Goal: Share content: Share content

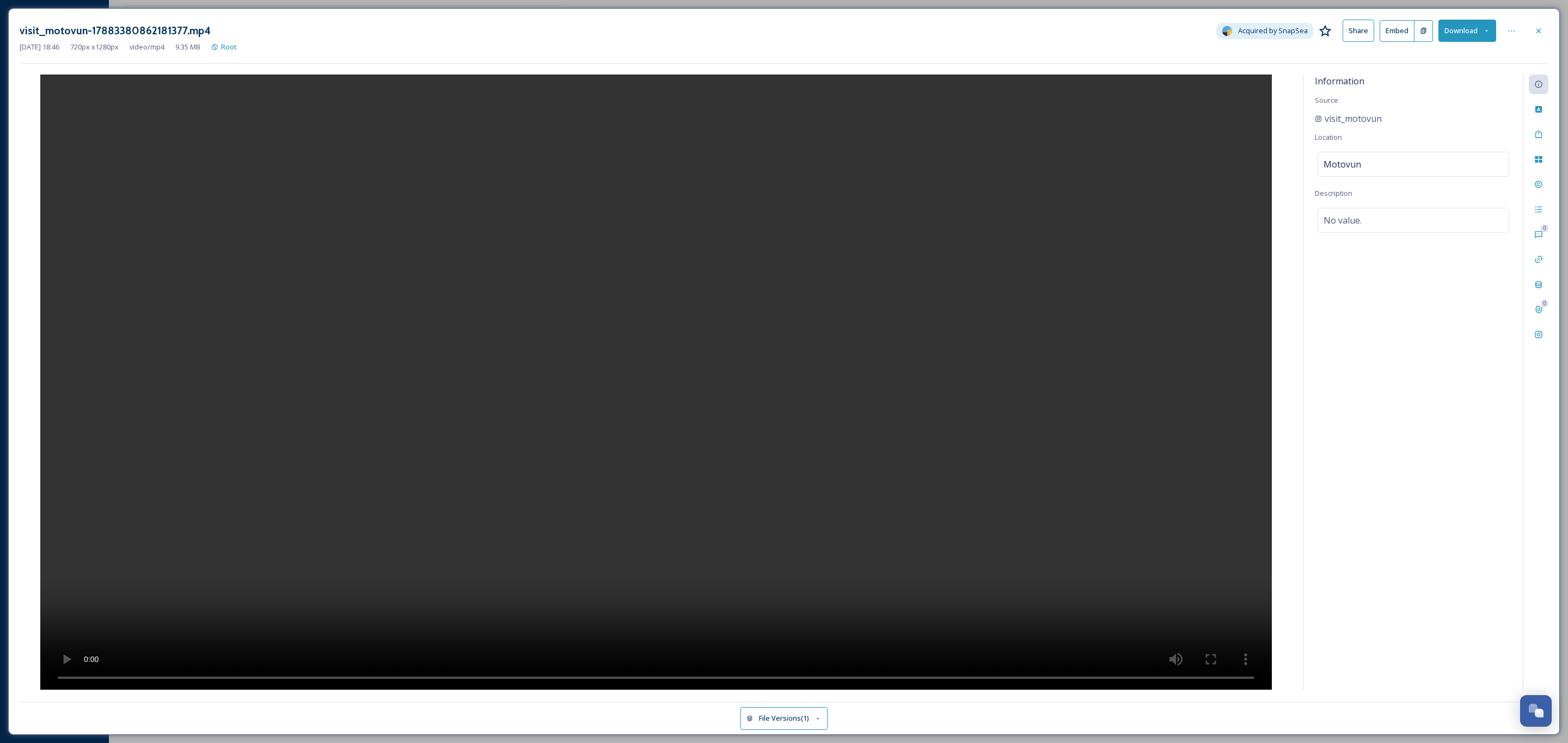
scroll to position [632, 0]
click at [1543, 337] on div "Social Information" at bounding box center [1538, 334] width 19 height 19
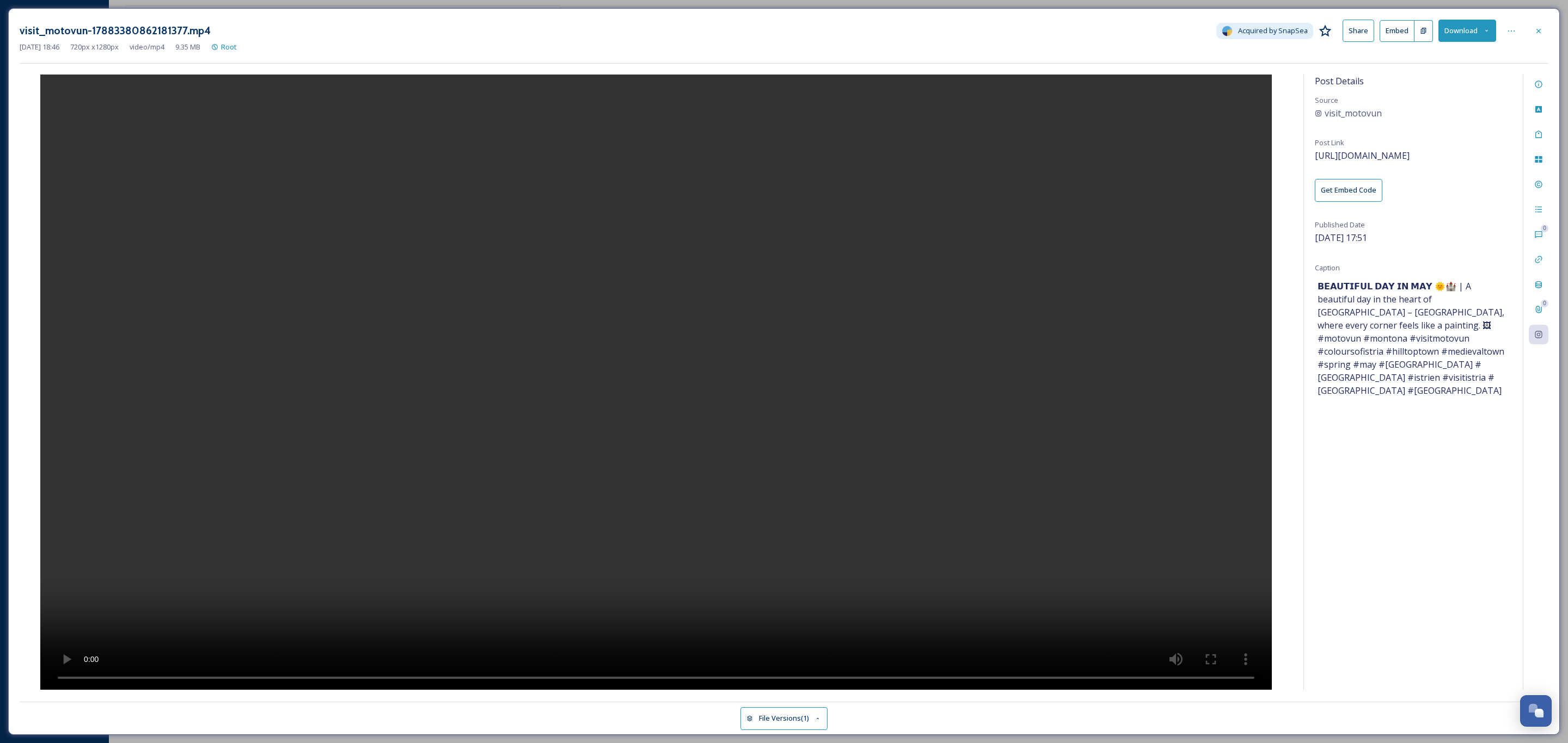
click at [721, 418] on video at bounding box center [656, 382] width 1232 height 615
click at [1370, 109] on span "visit_motovun" at bounding box center [1352, 113] width 57 height 13
click at [1350, 114] on span "visit_motovun" at bounding box center [1352, 113] width 57 height 13
click at [1410, 152] on span "https://www.instagram.com/reel/DJ1z9UjInUv/" at bounding box center [1362, 156] width 95 height 12
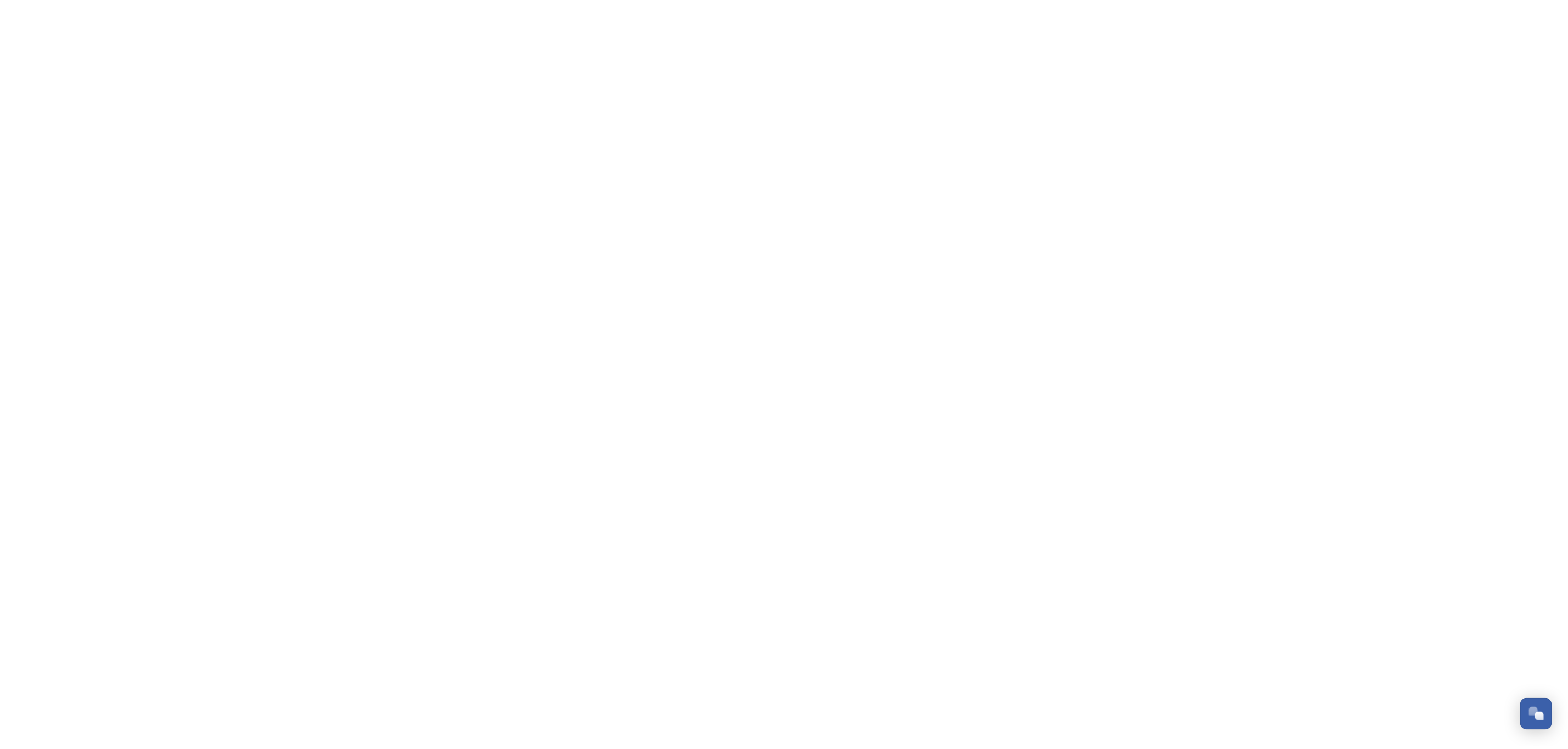
scroll to position [637, 0]
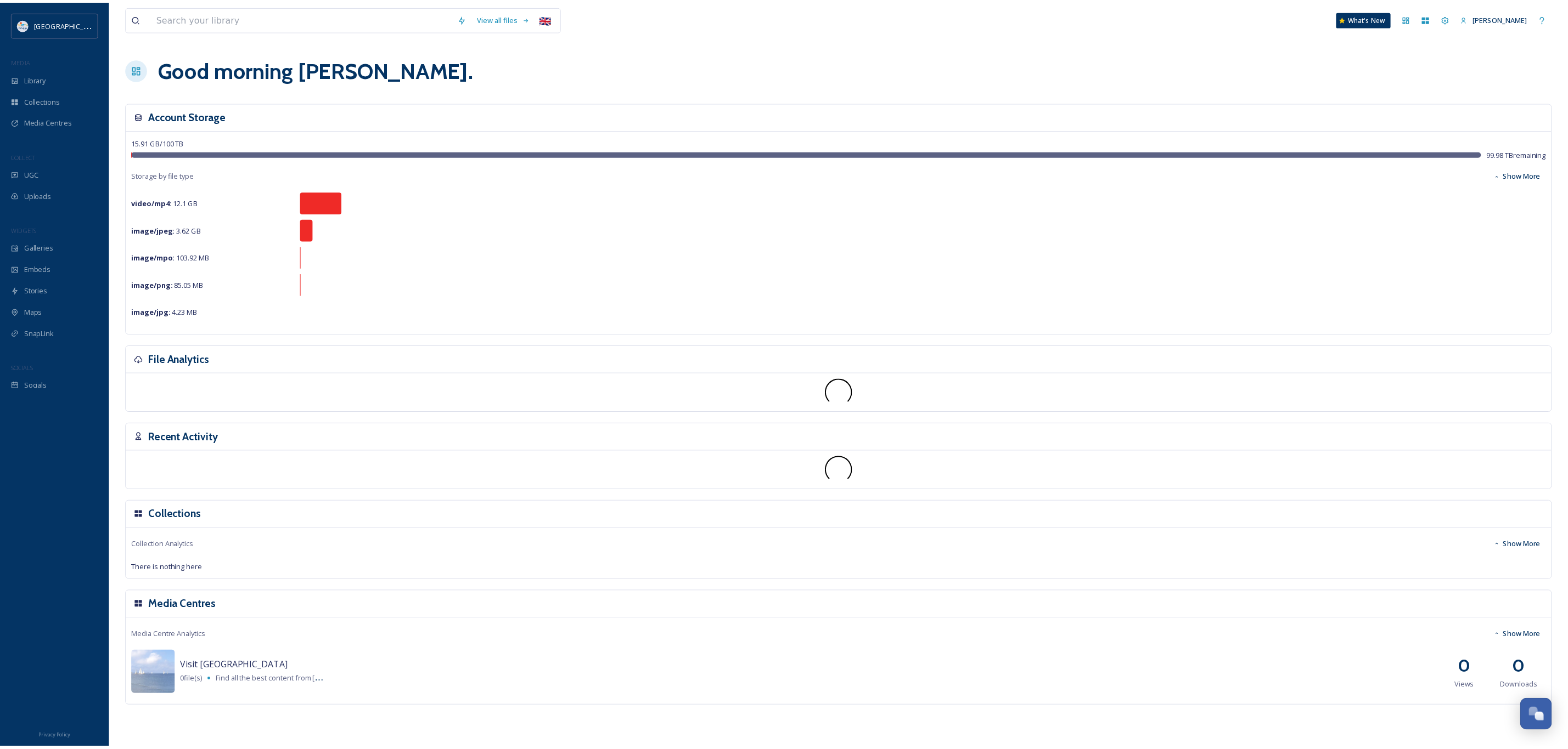
scroll to position [637, 0]
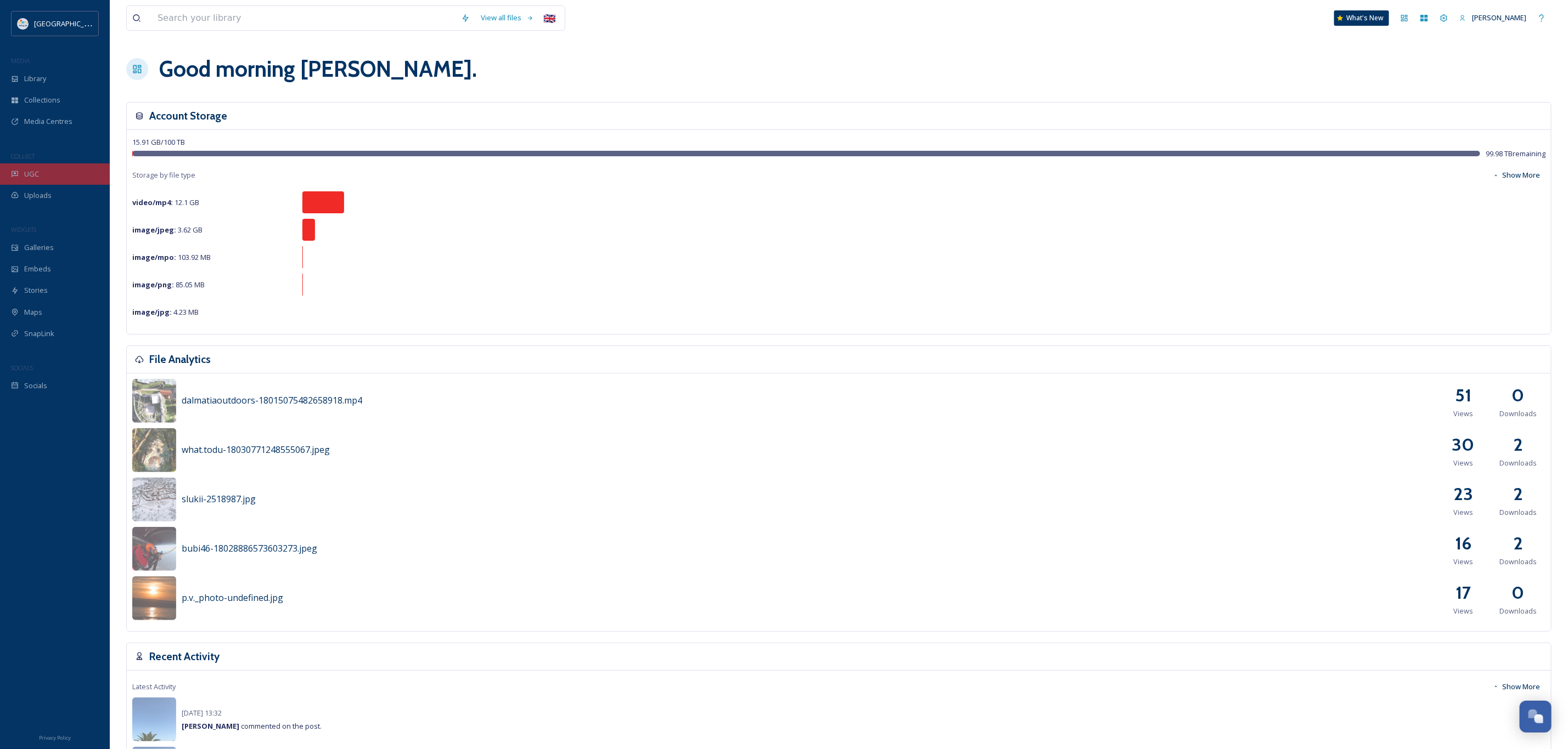
click at [28, 175] on span "UGC" at bounding box center [32, 174] width 15 height 10
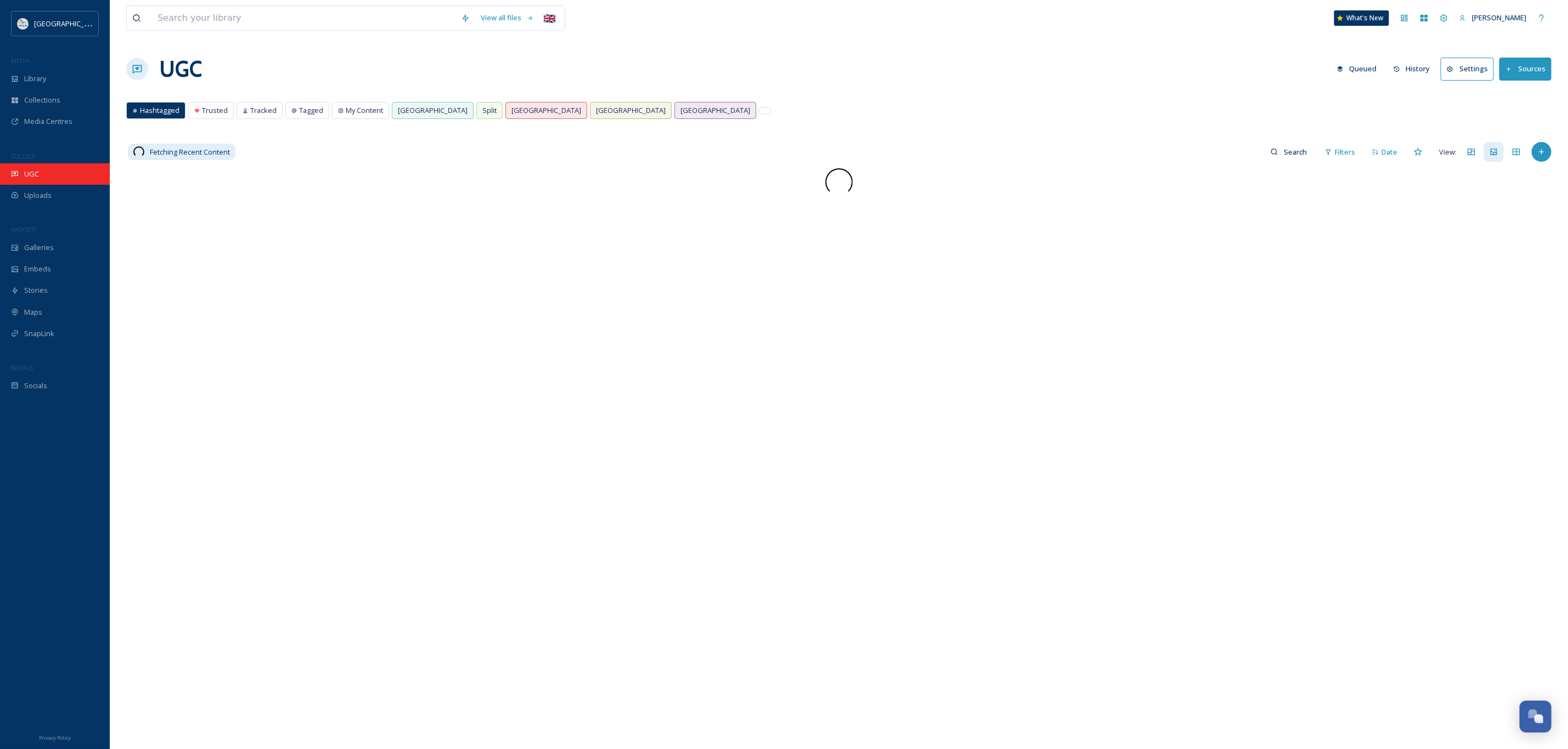
click at [50, 177] on div "UGC" at bounding box center [55, 175] width 110 height 22
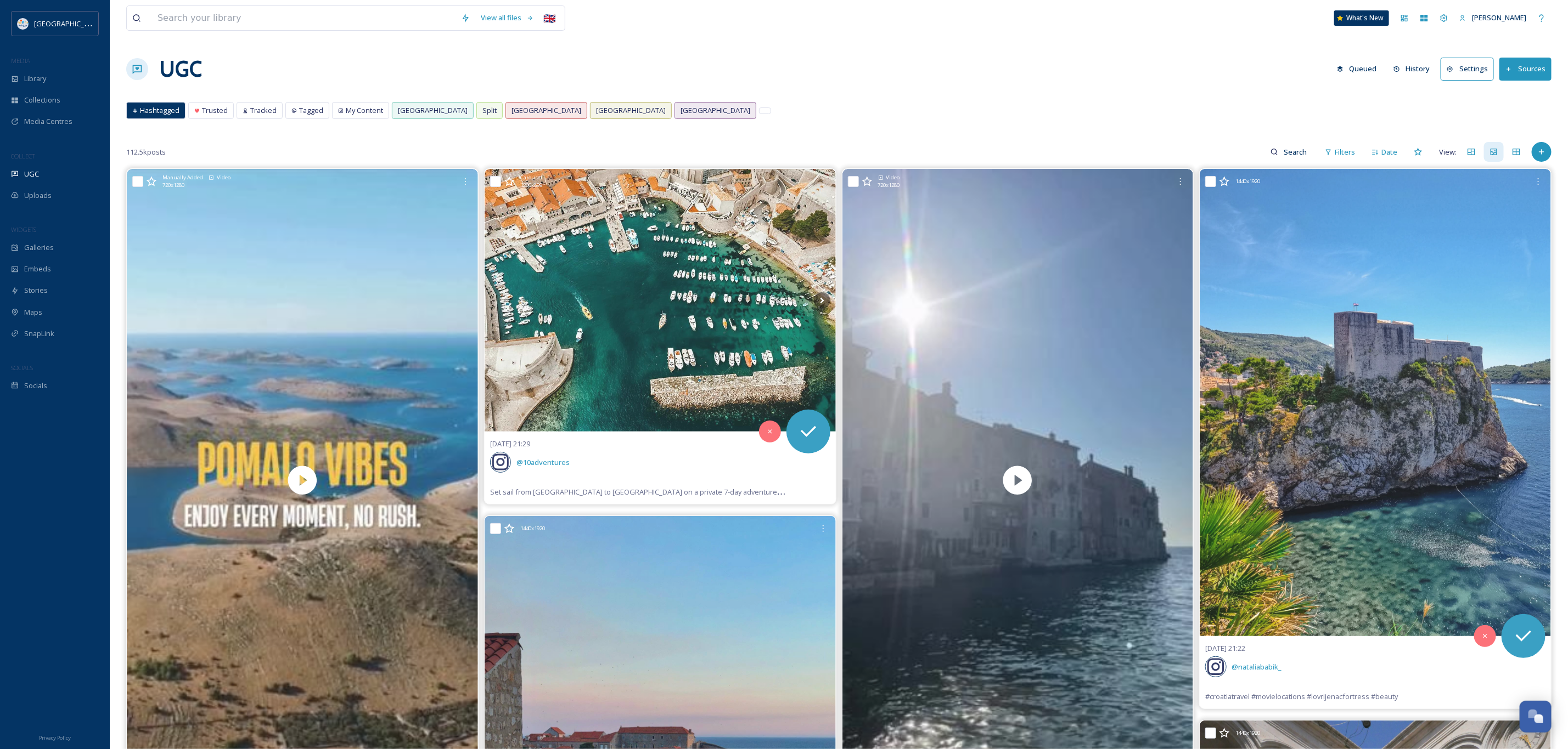
click at [717, 84] on div "UGC Queued History Settings Sources" at bounding box center [838, 69] width 1425 height 33
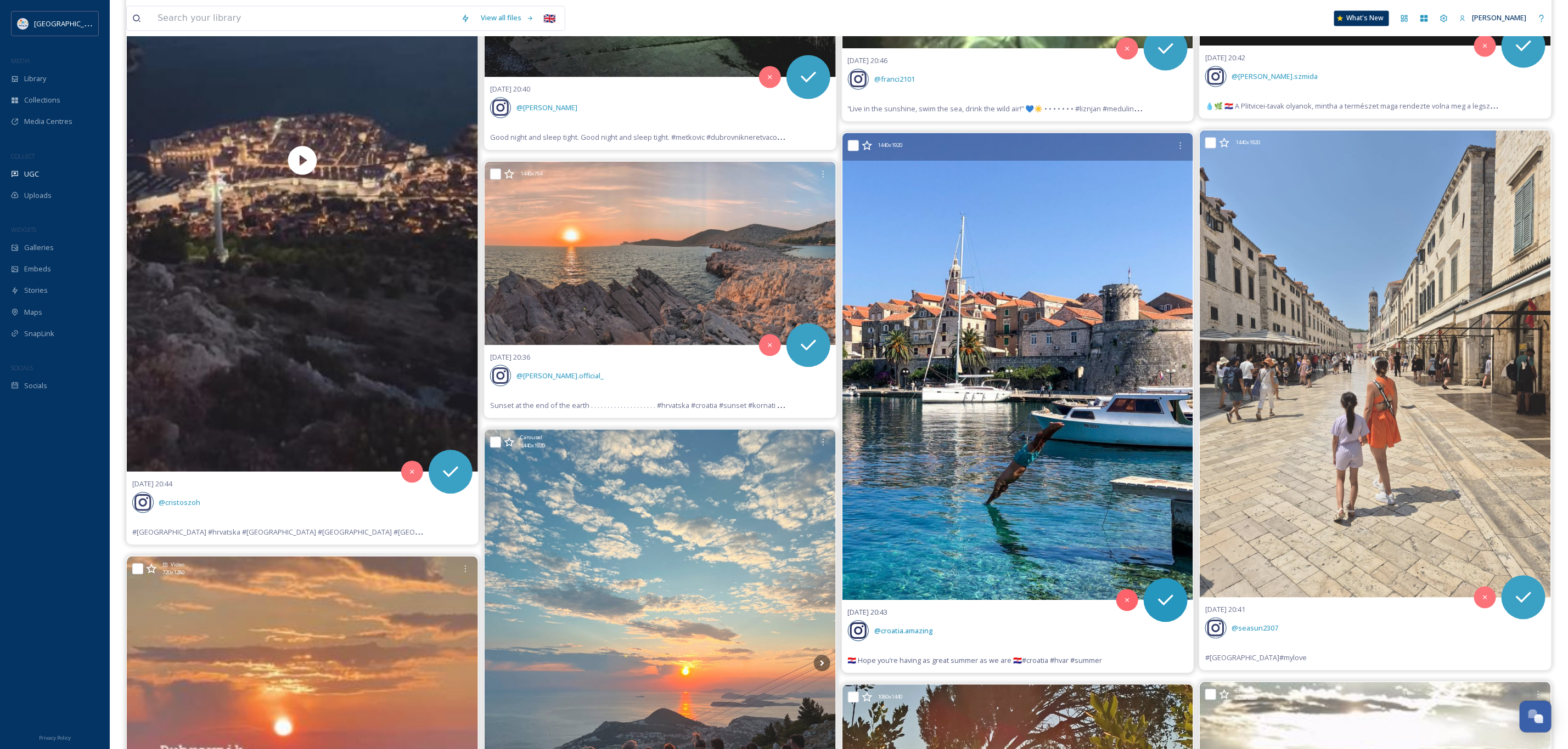
scroll to position [7898, 0]
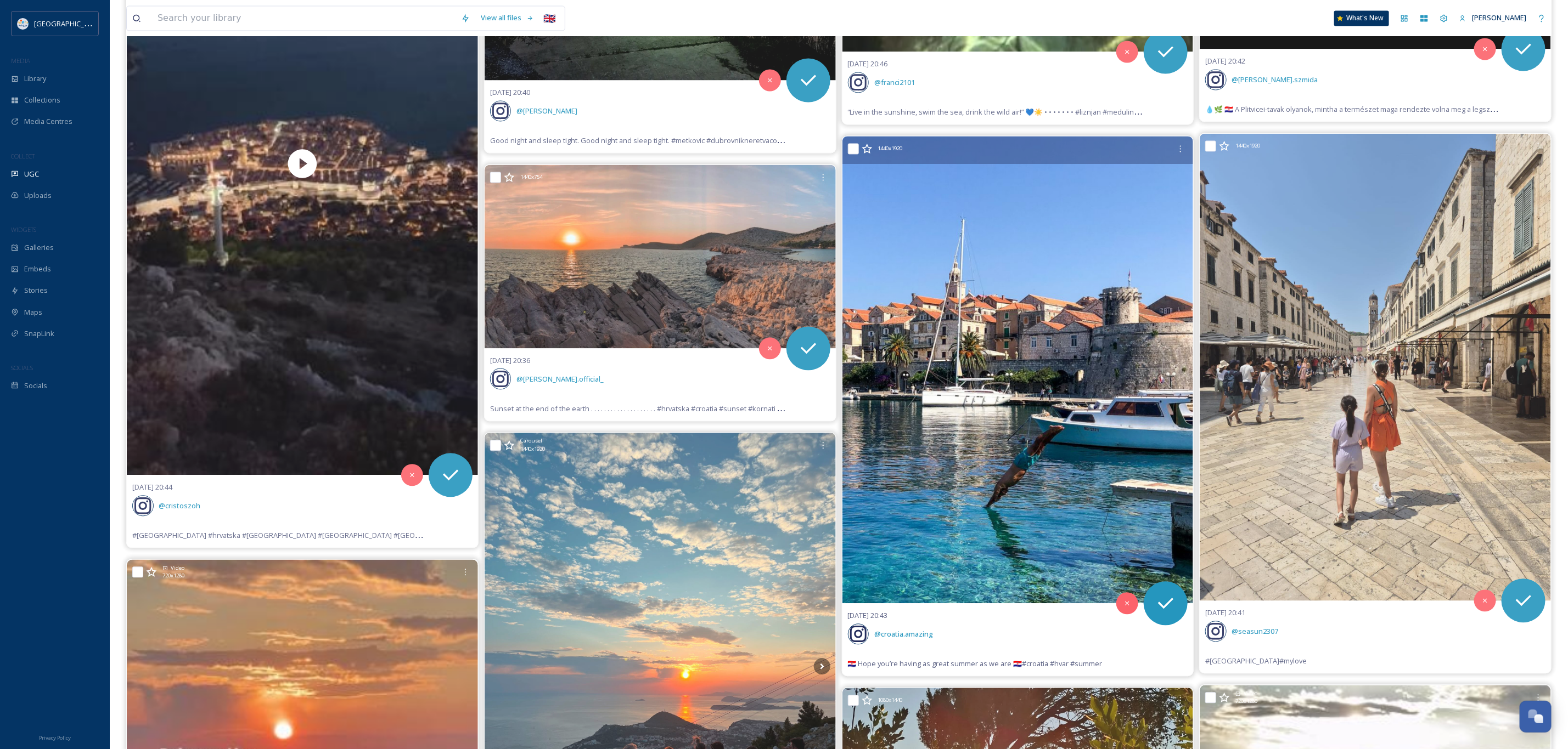
click at [1057, 402] on img at bounding box center [1018, 369] width 351 height 468
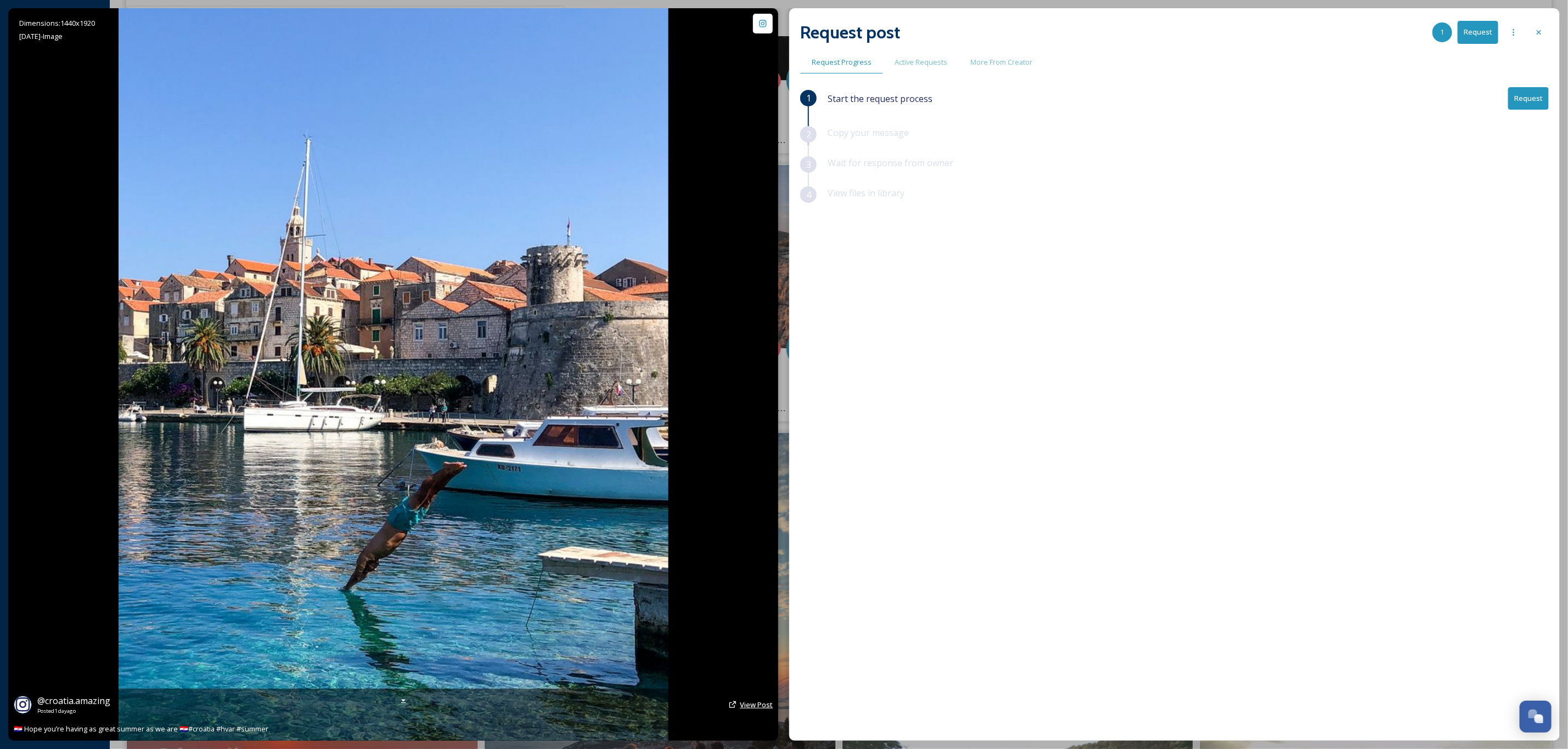
click at [741, 703] on span "View Post" at bounding box center [756, 704] width 33 height 10
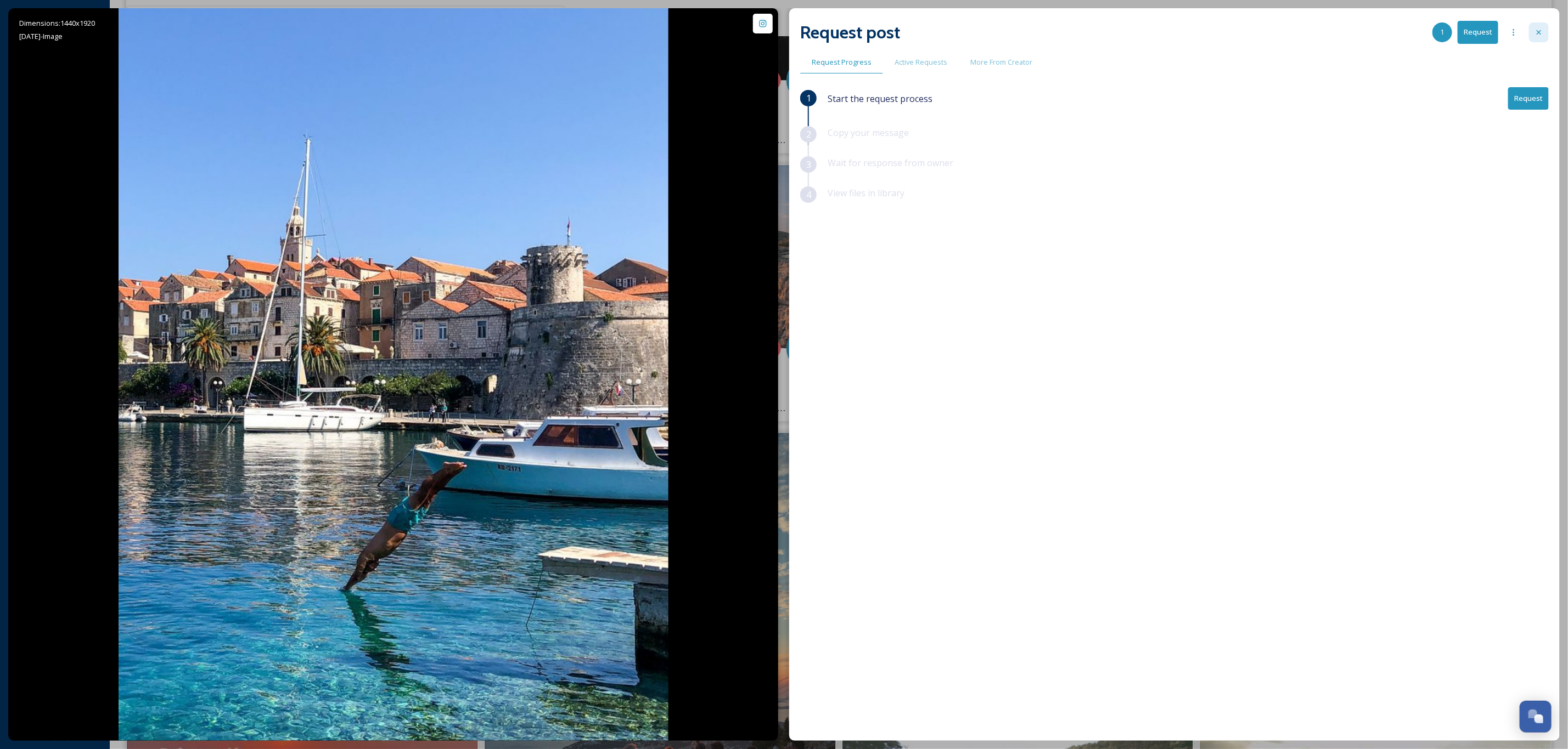
click at [1540, 33] on icon at bounding box center [1538, 32] width 9 height 9
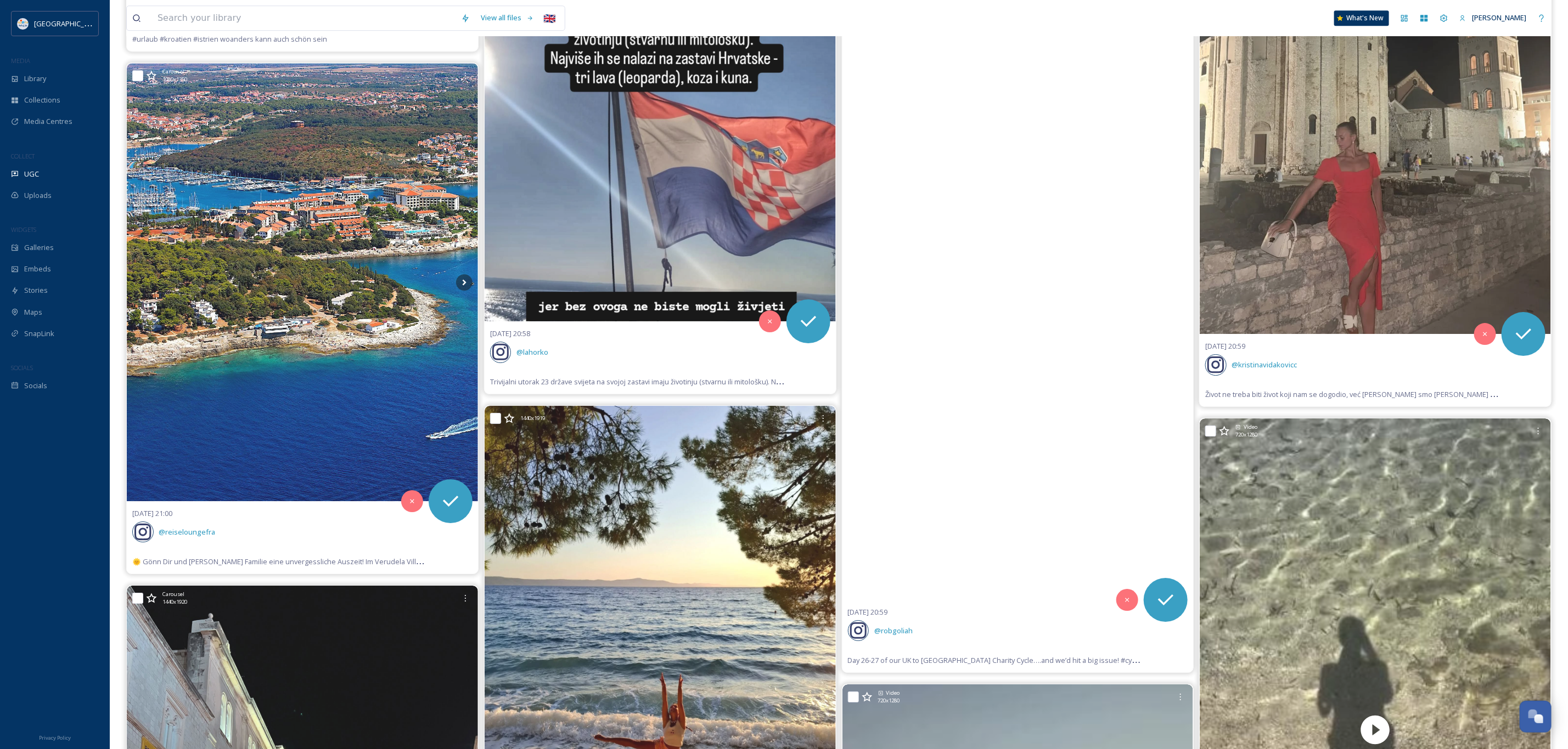
scroll to position [242, 0]
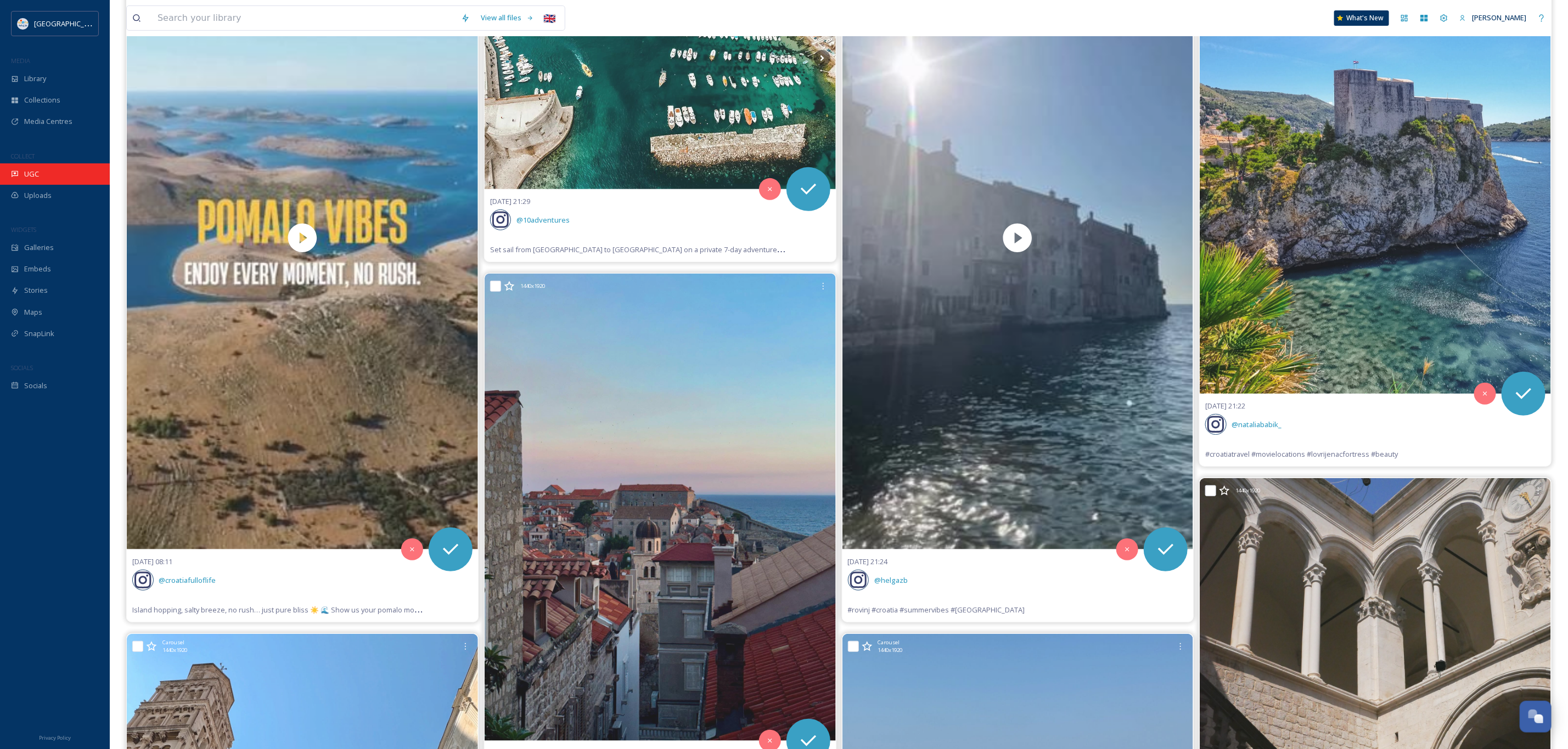
click at [27, 183] on div "UGC" at bounding box center [55, 175] width 110 height 22
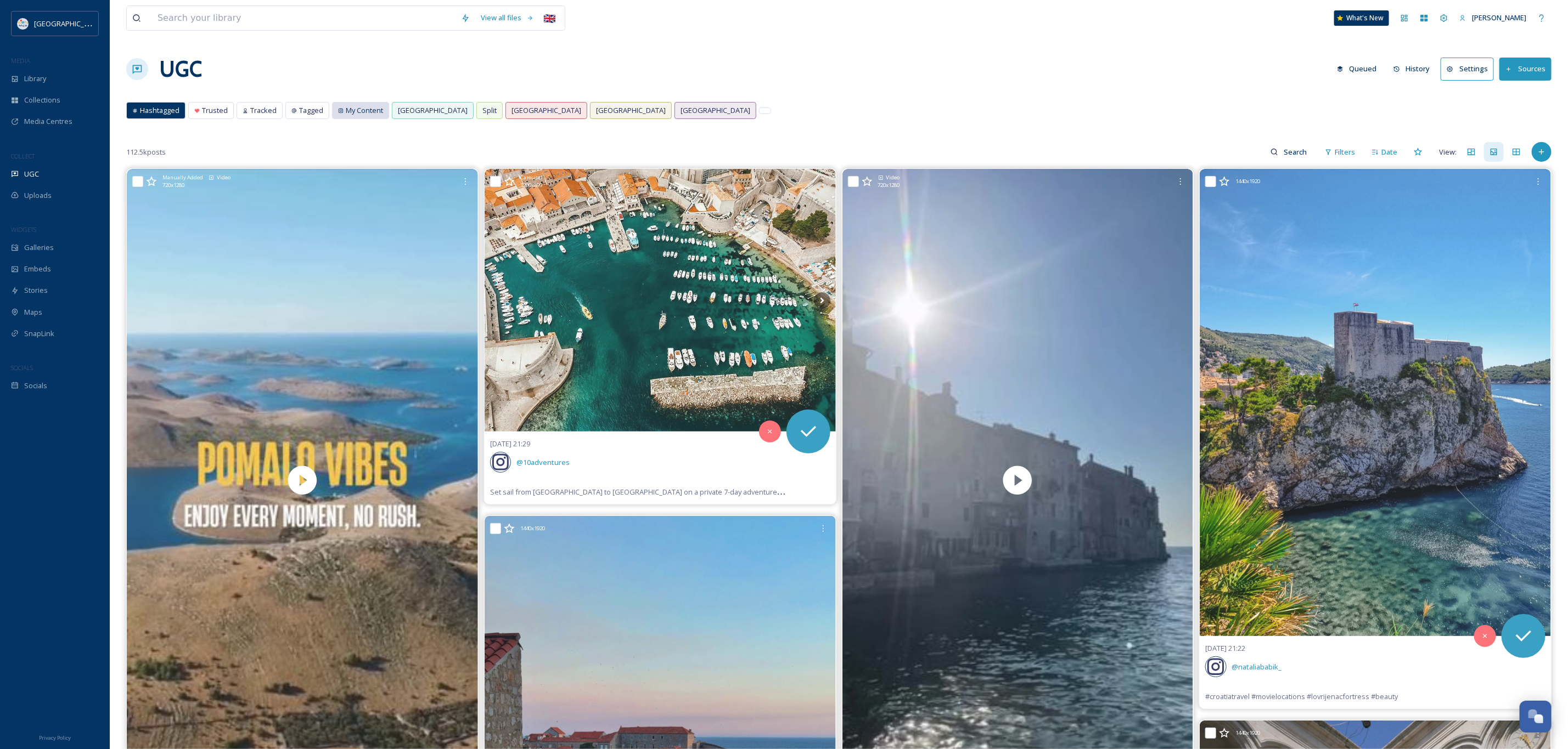
click at [347, 112] on span "My Content" at bounding box center [364, 110] width 37 height 10
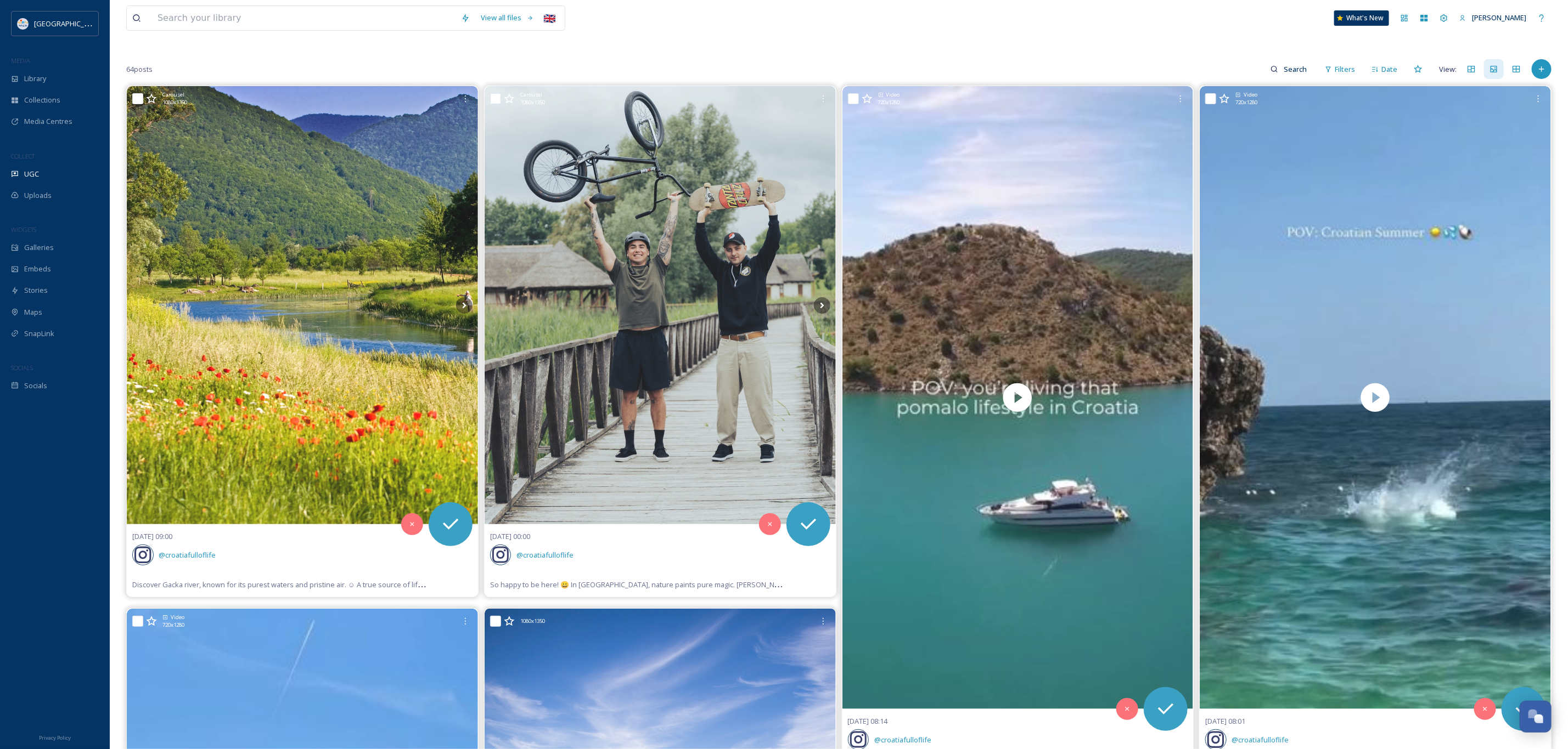
scroll to position [83, 0]
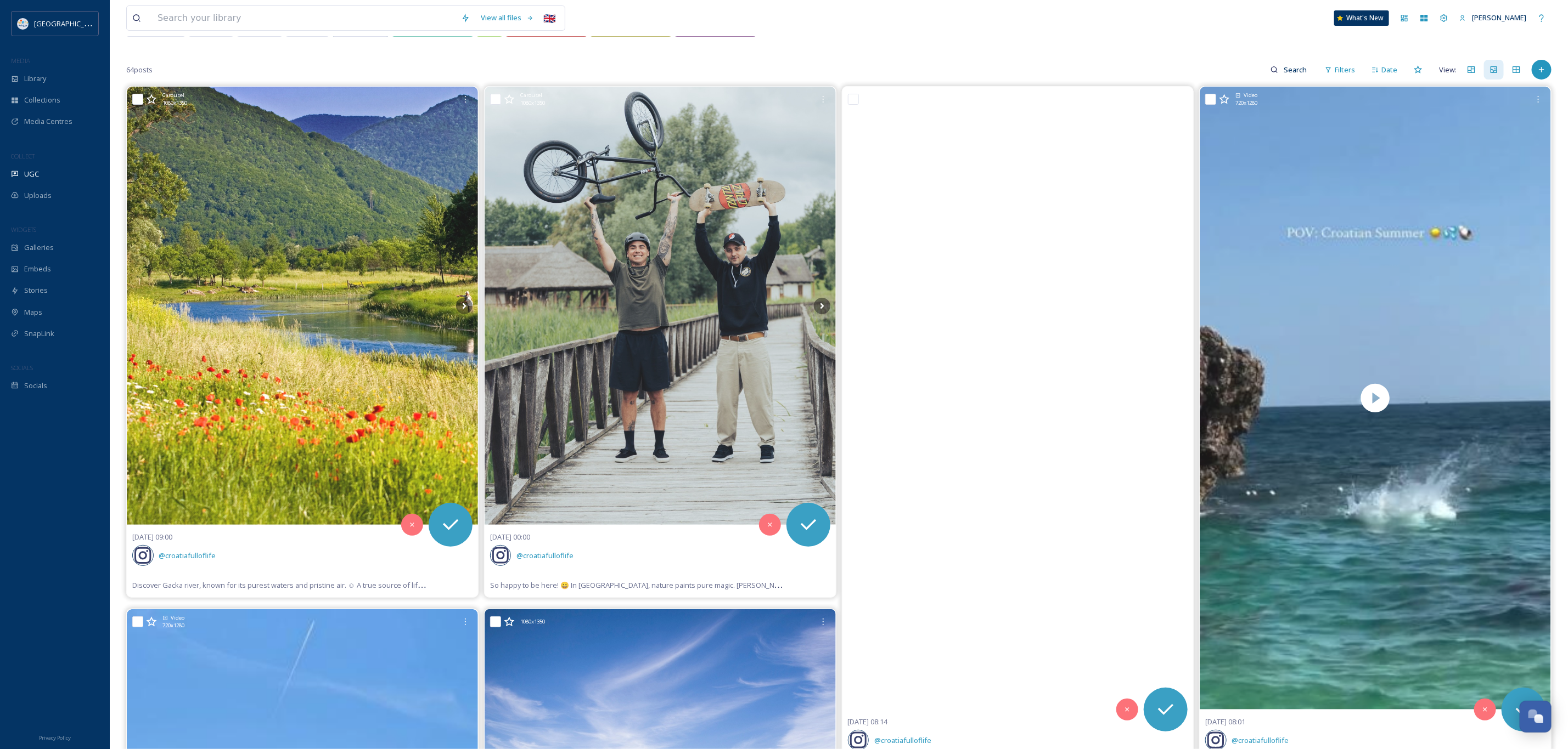
click at [1232, 36] on div "View all files 🇬🇧 What's New Jana Maljoku" at bounding box center [838, 18] width 1425 height 36
click at [1389, 74] on span "Date" at bounding box center [1389, 70] width 16 height 10
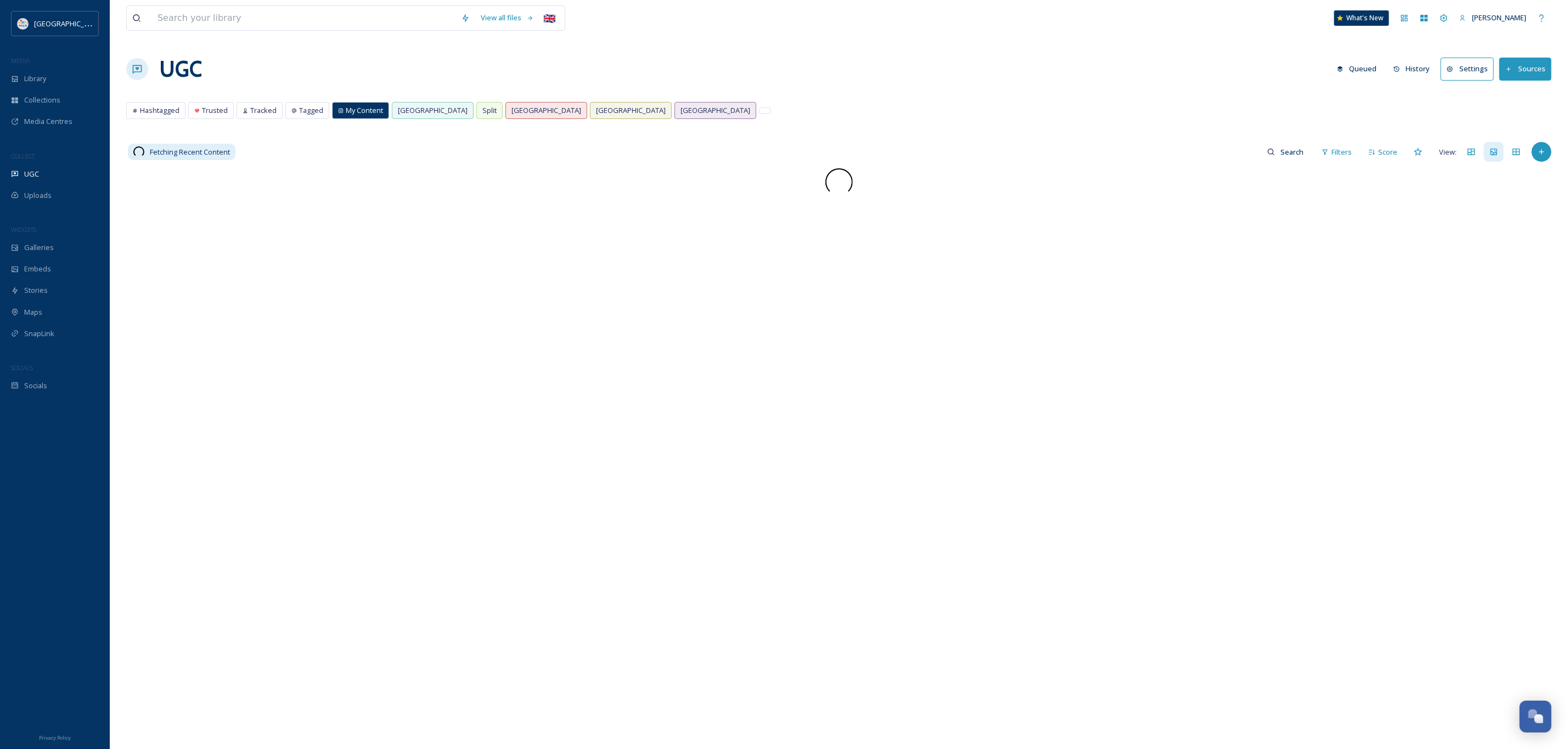
click at [1351, 69] on button "Queued" at bounding box center [1357, 69] width 51 height 22
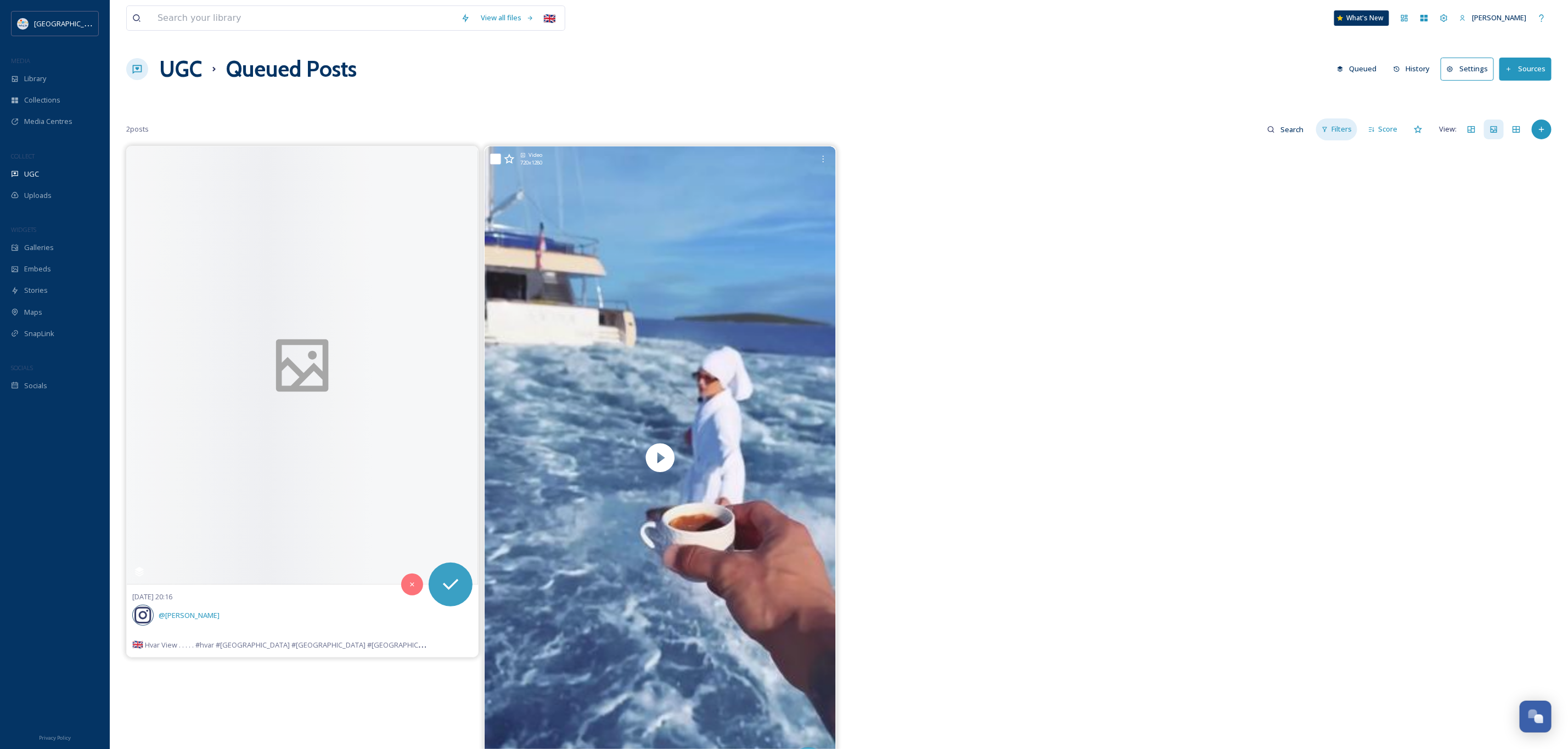
click at [1343, 129] on span "Filters" at bounding box center [1342, 129] width 20 height 10
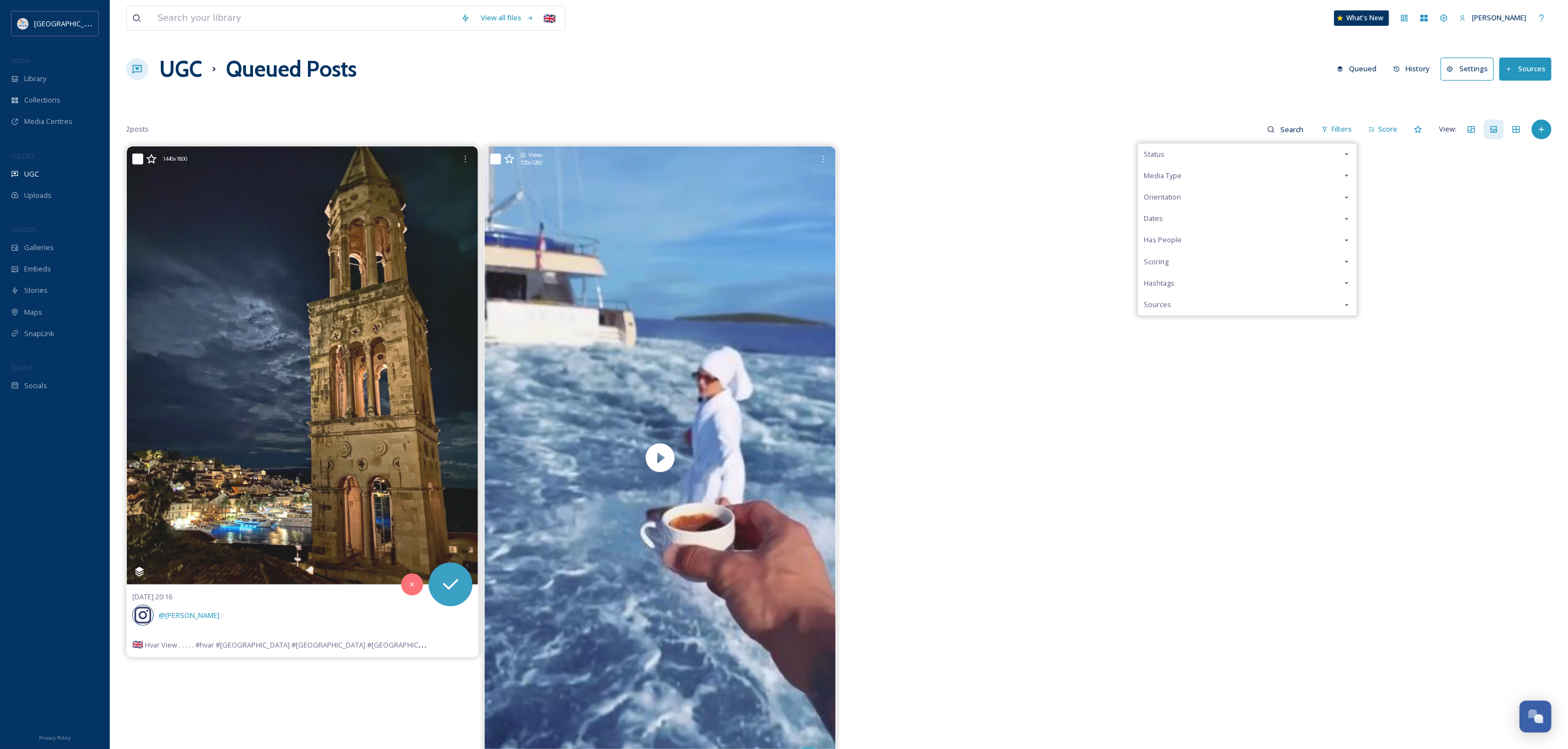
drag, startPoint x: 1274, startPoint y: 114, endPoint x: 1223, endPoint y: 85, distance: 58.7
click at [1273, 114] on div "View all files 🇬🇧 What's New Jana Maljoku UGC Queued Posts Queued History Setti…" at bounding box center [839, 447] width 1458 height 895
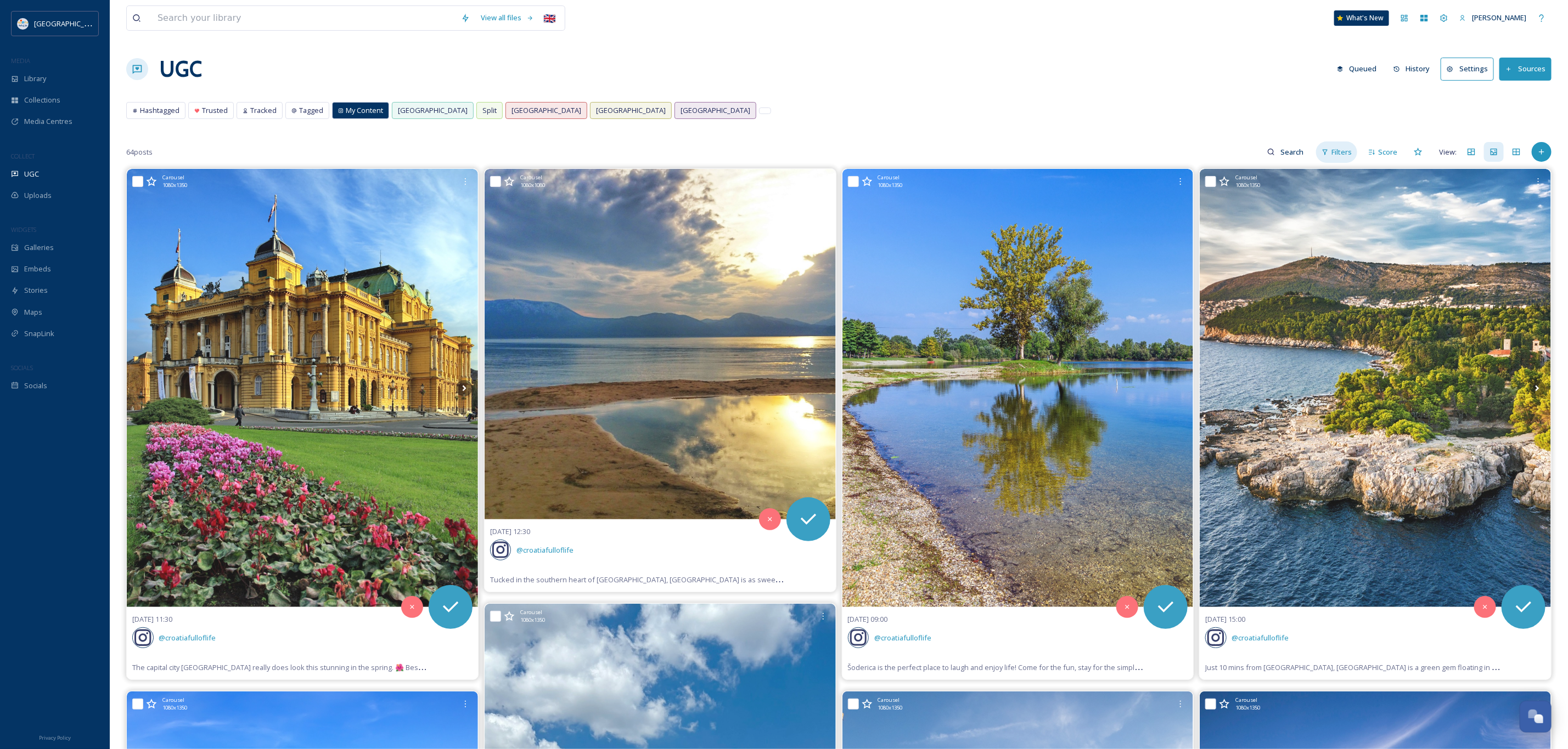
click at [1349, 154] on span "Filters" at bounding box center [1342, 152] width 20 height 10
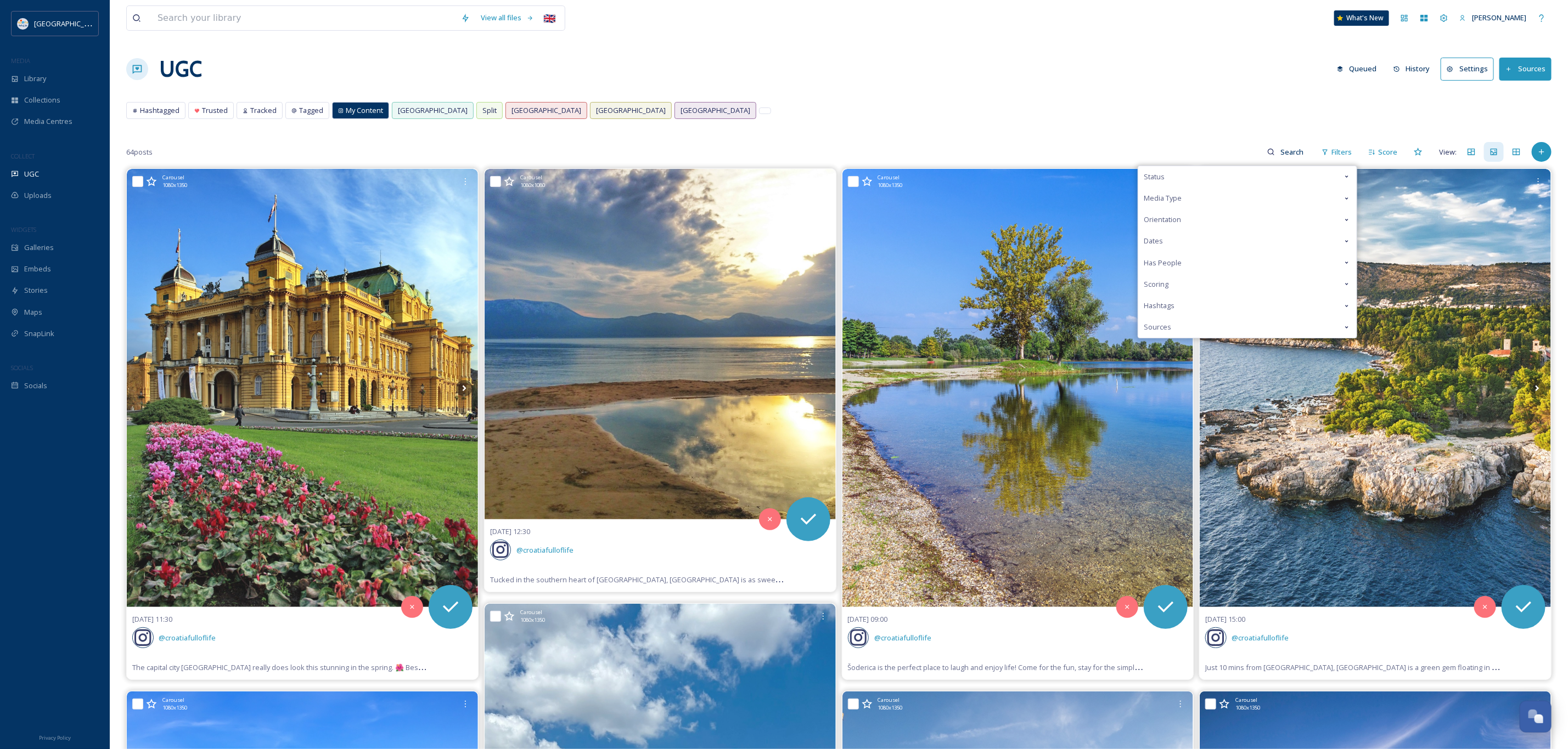
click at [1162, 193] on div "Media Type" at bounding box center [1247, 198] width 219 height 22
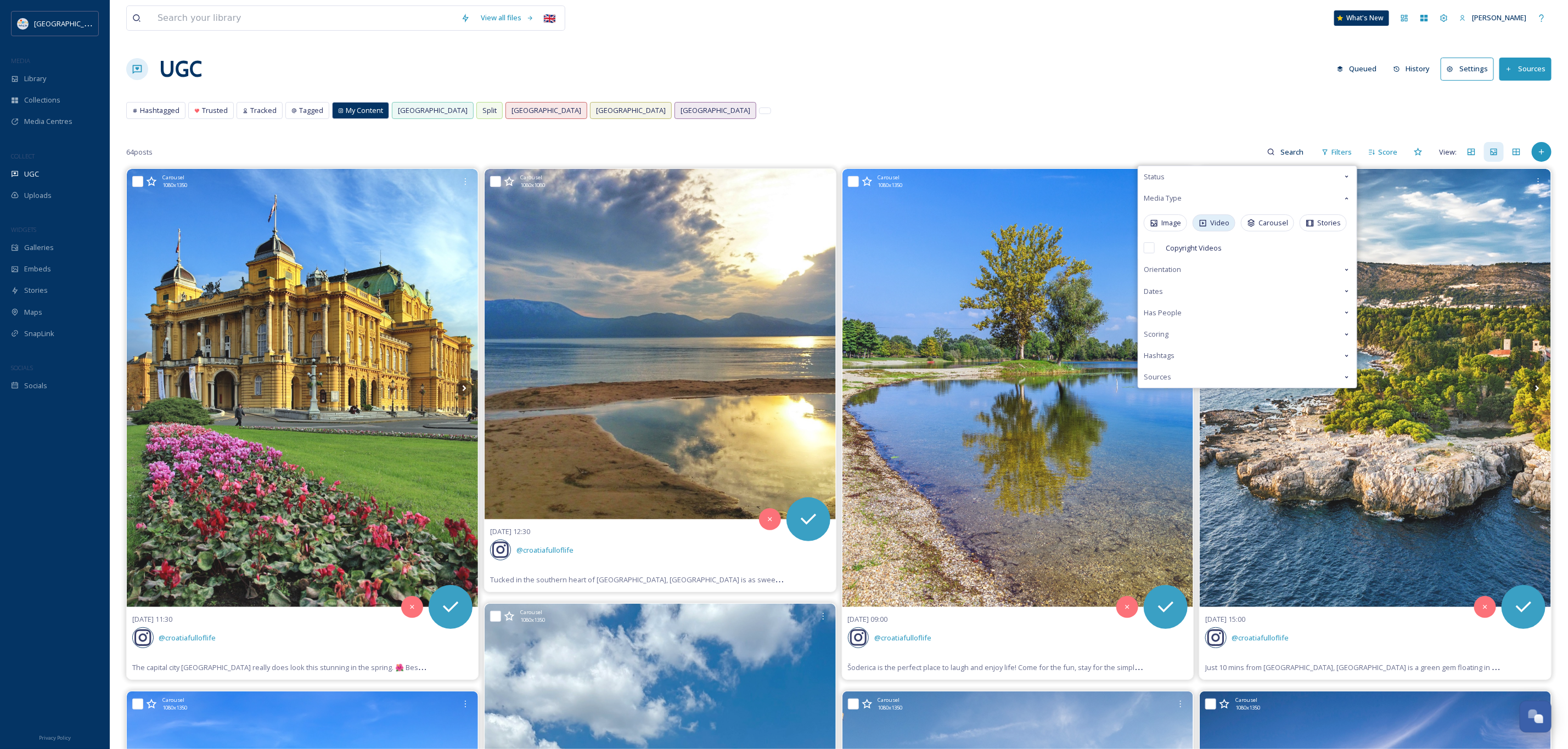
click at [1202, 225] on icon at bounding box center [1203, 223] width 7 height 7
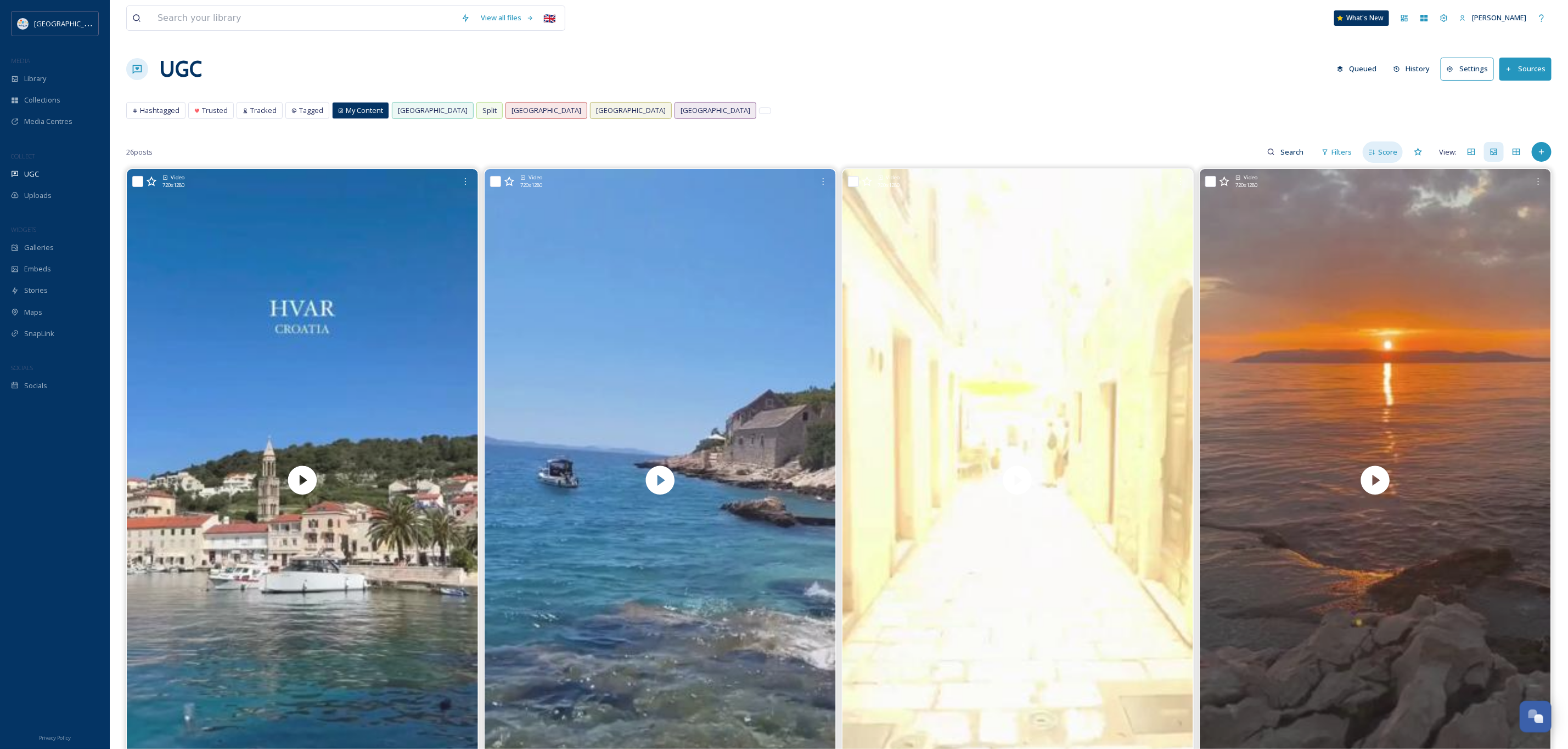
click at [1377, 157] on div "Score" at bounding box center [1382, 152] width 40 height 22
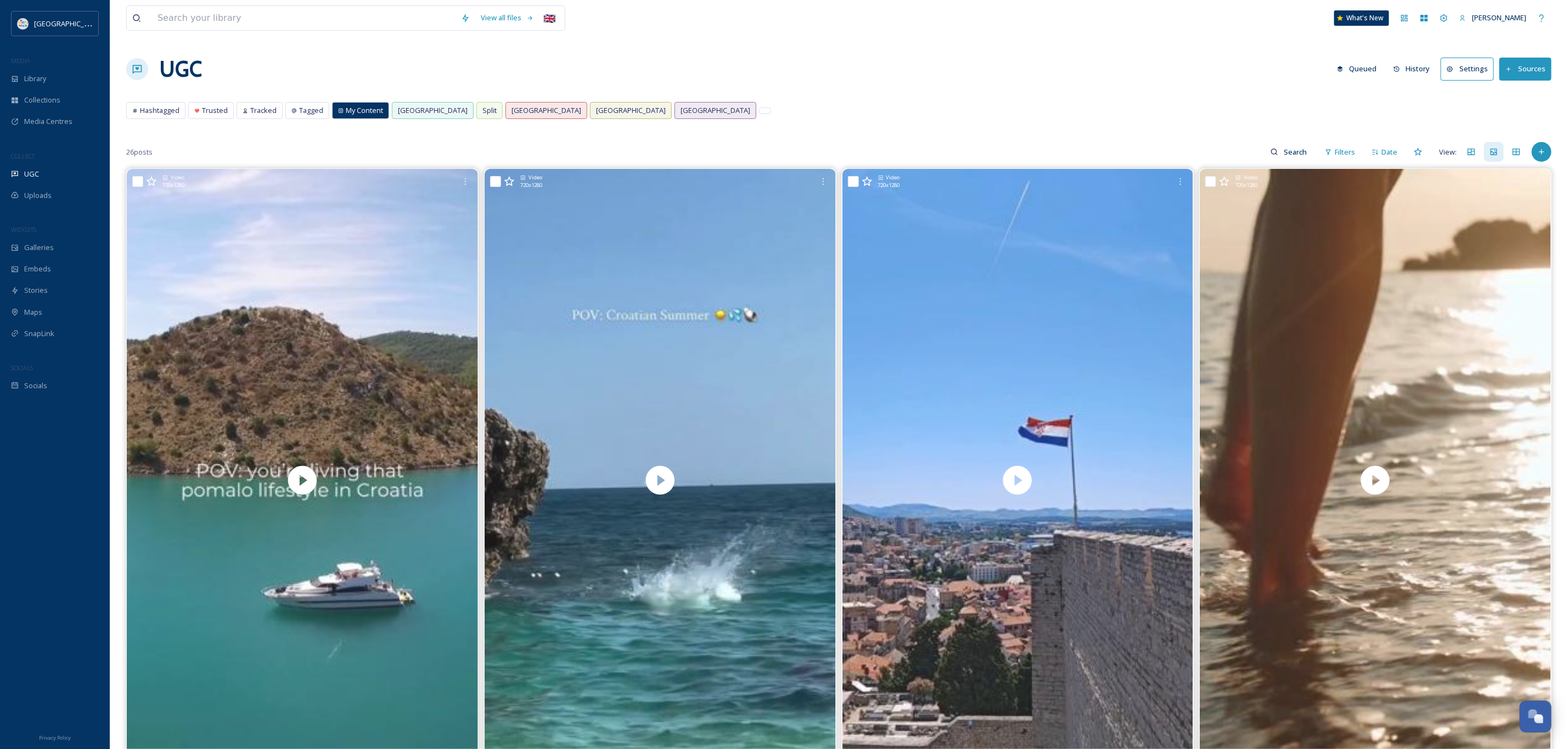
click at [819, 63] on div "UGC Queued History Settings Sources" at bounding box center [838, 69] width 1425 height 33
click at [860, 85] on div "UGC Queued History Settings Sources" at bounding box center [838, 69] width 1425 height 33
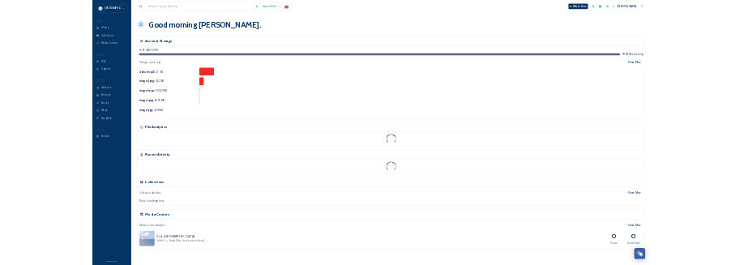
scroll to position [941, 0]
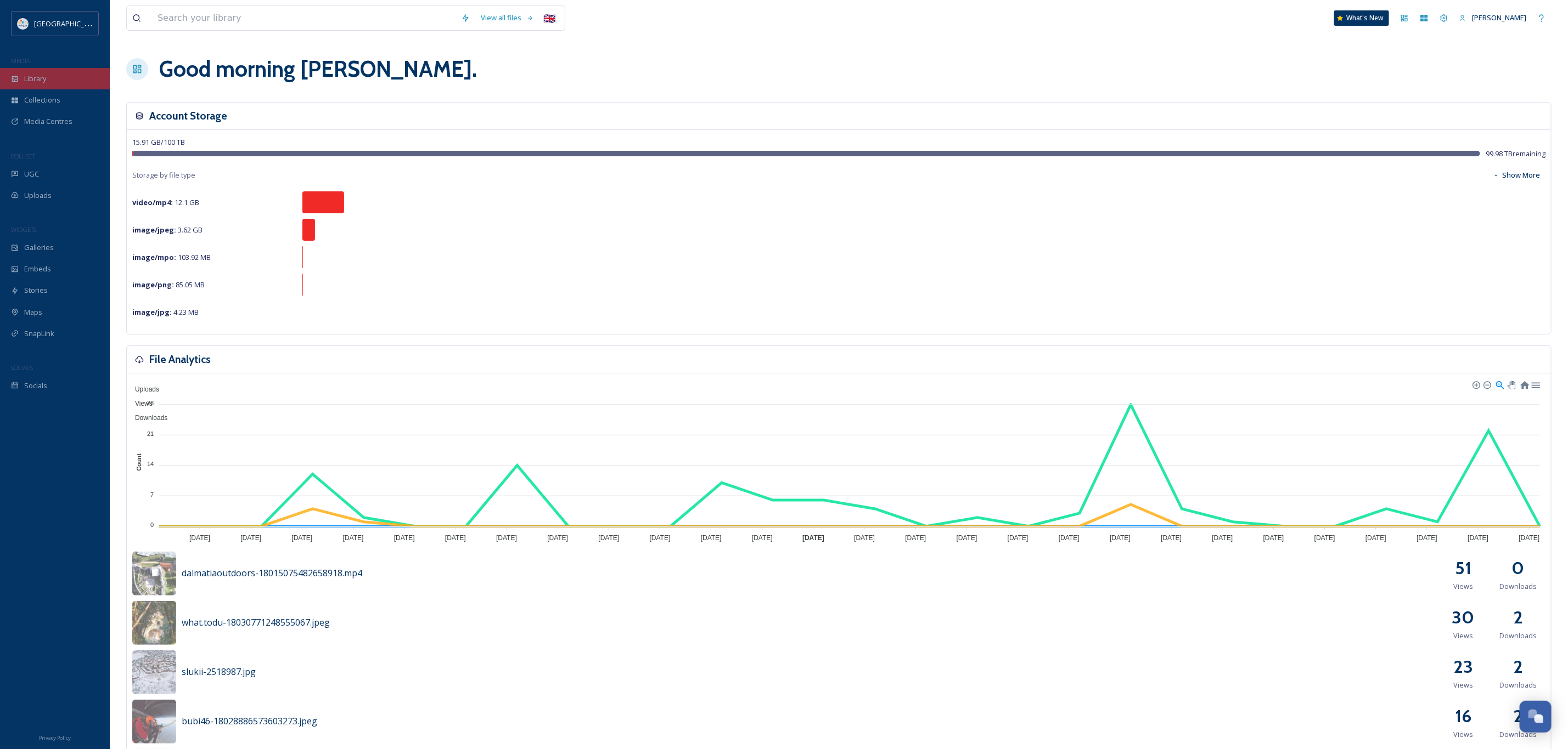
click at [35, 80] on span "Library" at bounding box center [35, 78] width 22 height 10
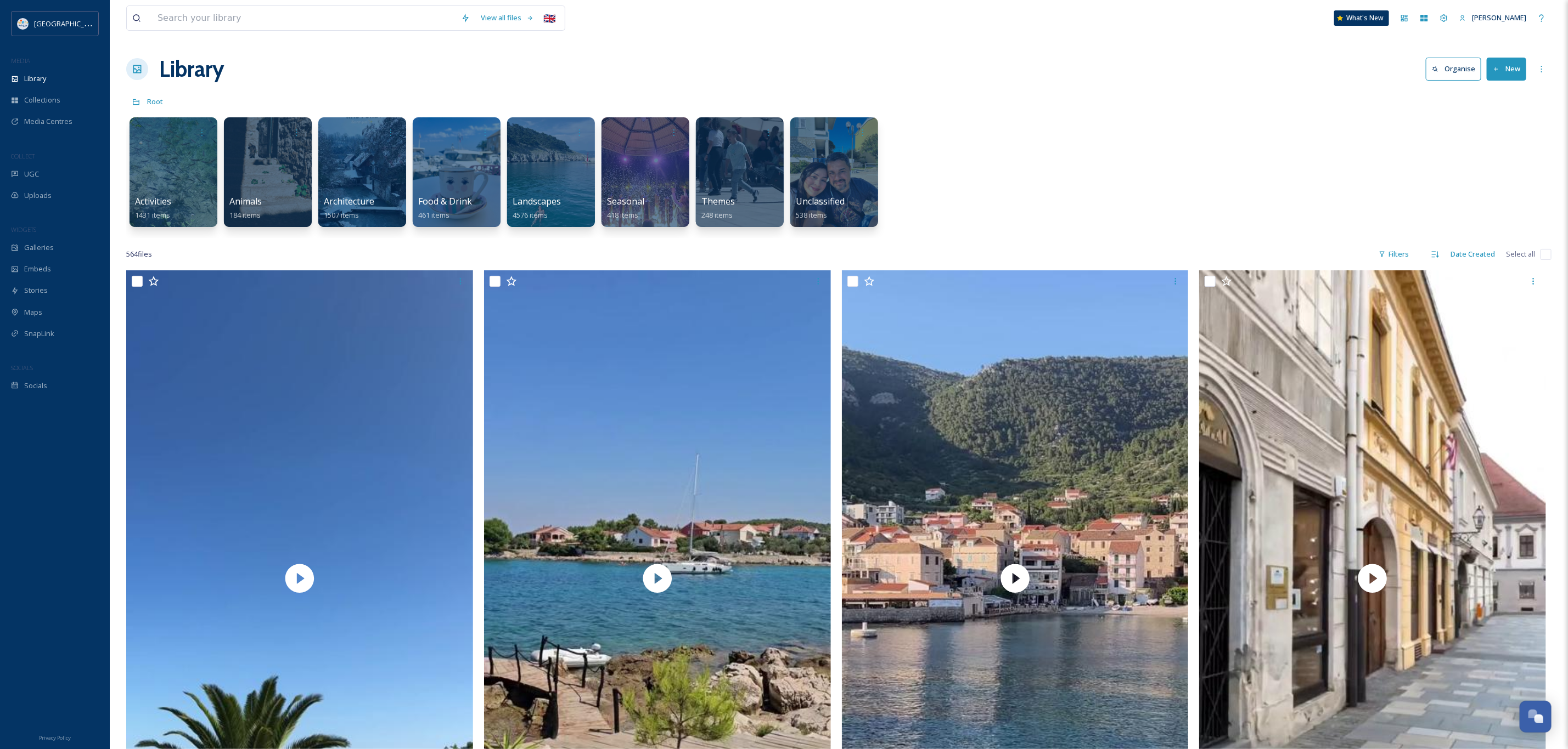
click at [1162, 183] on div "Activities 1431 items Animals 184 items Architecture 1507 items Food & Drink 46…" at bounding box center [838, 175] width 1425 height 126
click at [1504, 77] on button "New" at bounding box center [1506, 68] width 39 height 22
click at [1263, 137] on div "Activities 1431 items Animals 184 items Architecture 1507 items Food & Drink 46…" at bounding box center [838, 175] width 1425 height 126
click at [1497, 73] on button "New" at bounding box center [1506, 68] width 39 height 22
click at [1506, 89] on span "File Upload" at bounding box center [1501, 94] width 36 height 10
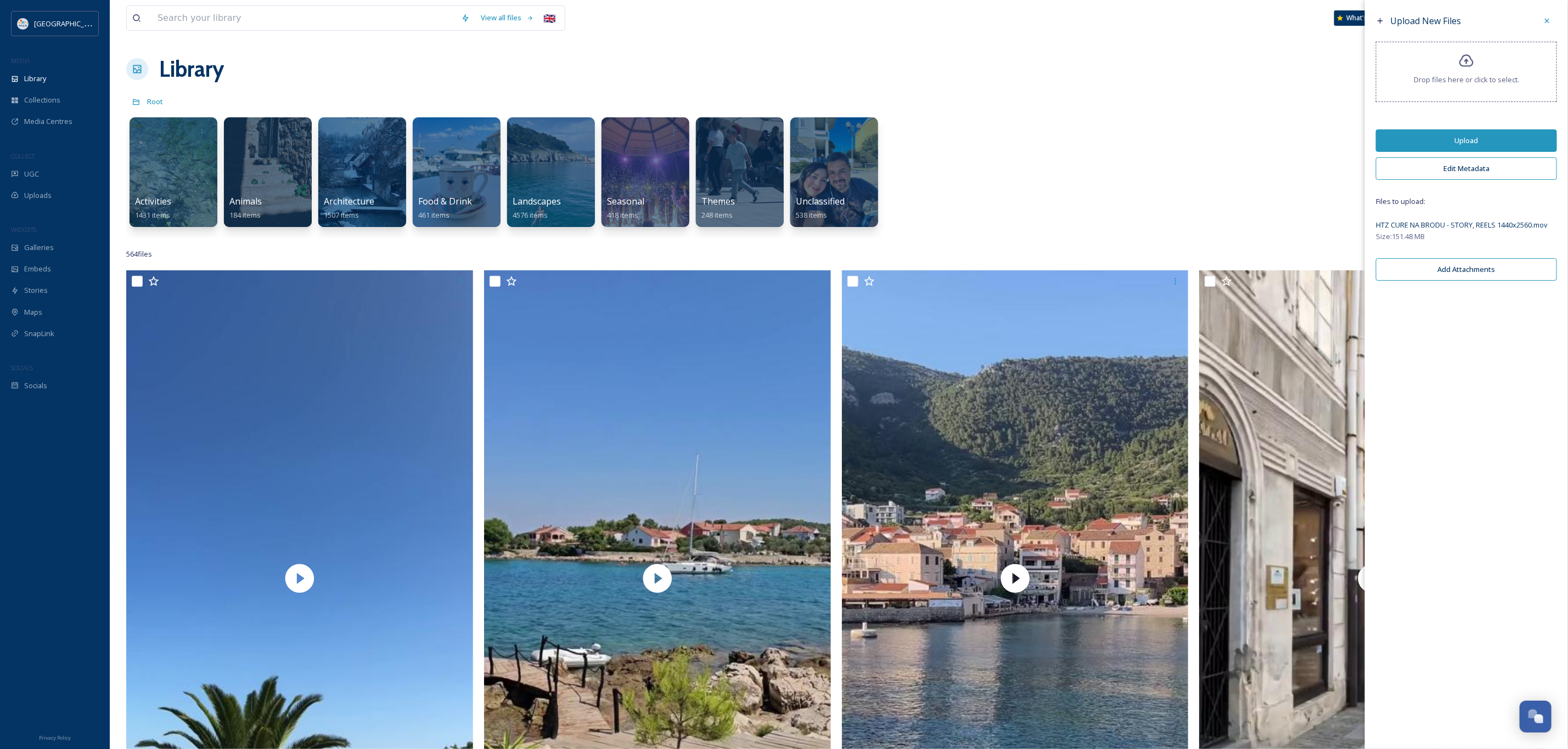
click at [1458, 142] on button "Upload" at bounding box center [1466, 140] width 181 height 22
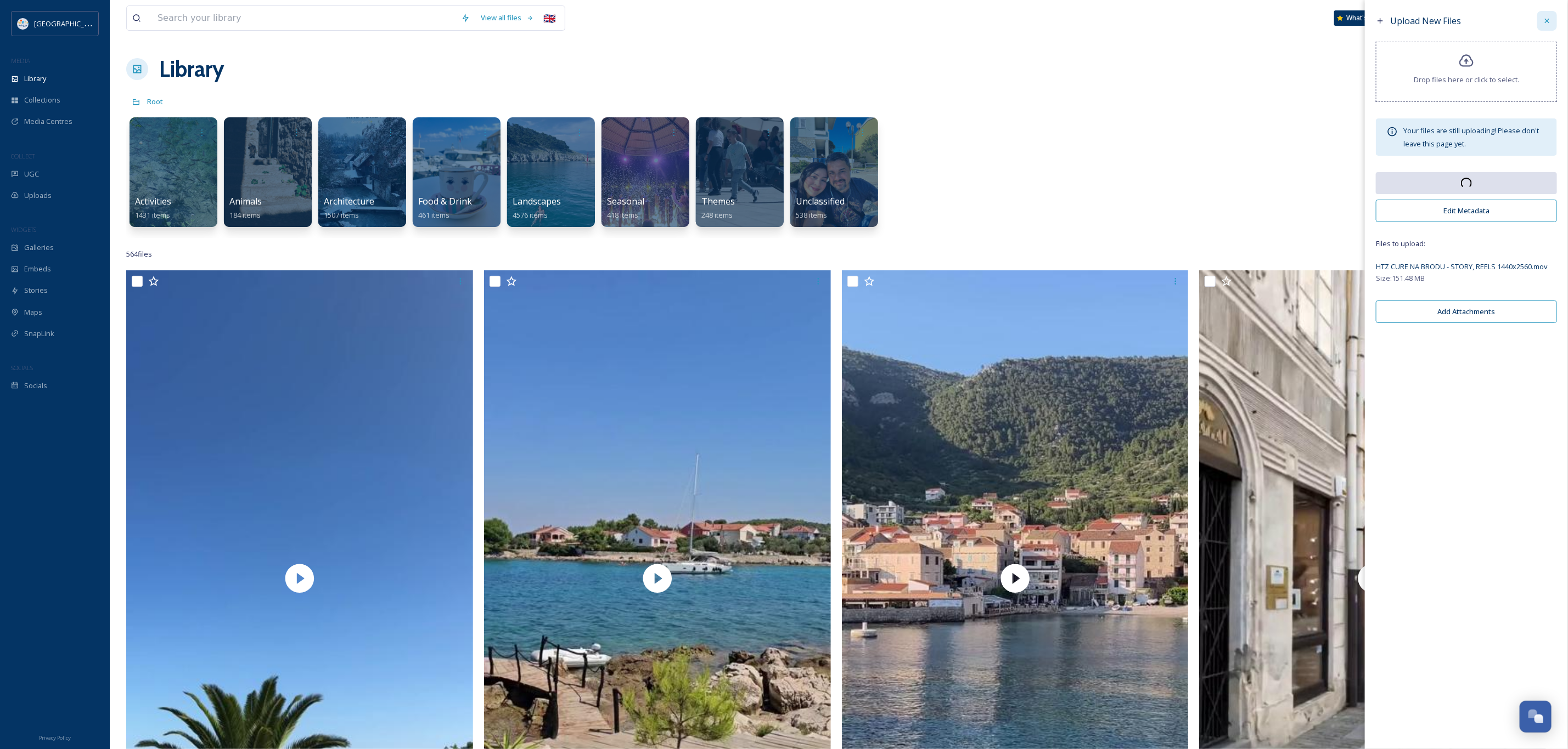
click at [1545, 22] on icon at bounding box center [1547, 20] width 9 height 9
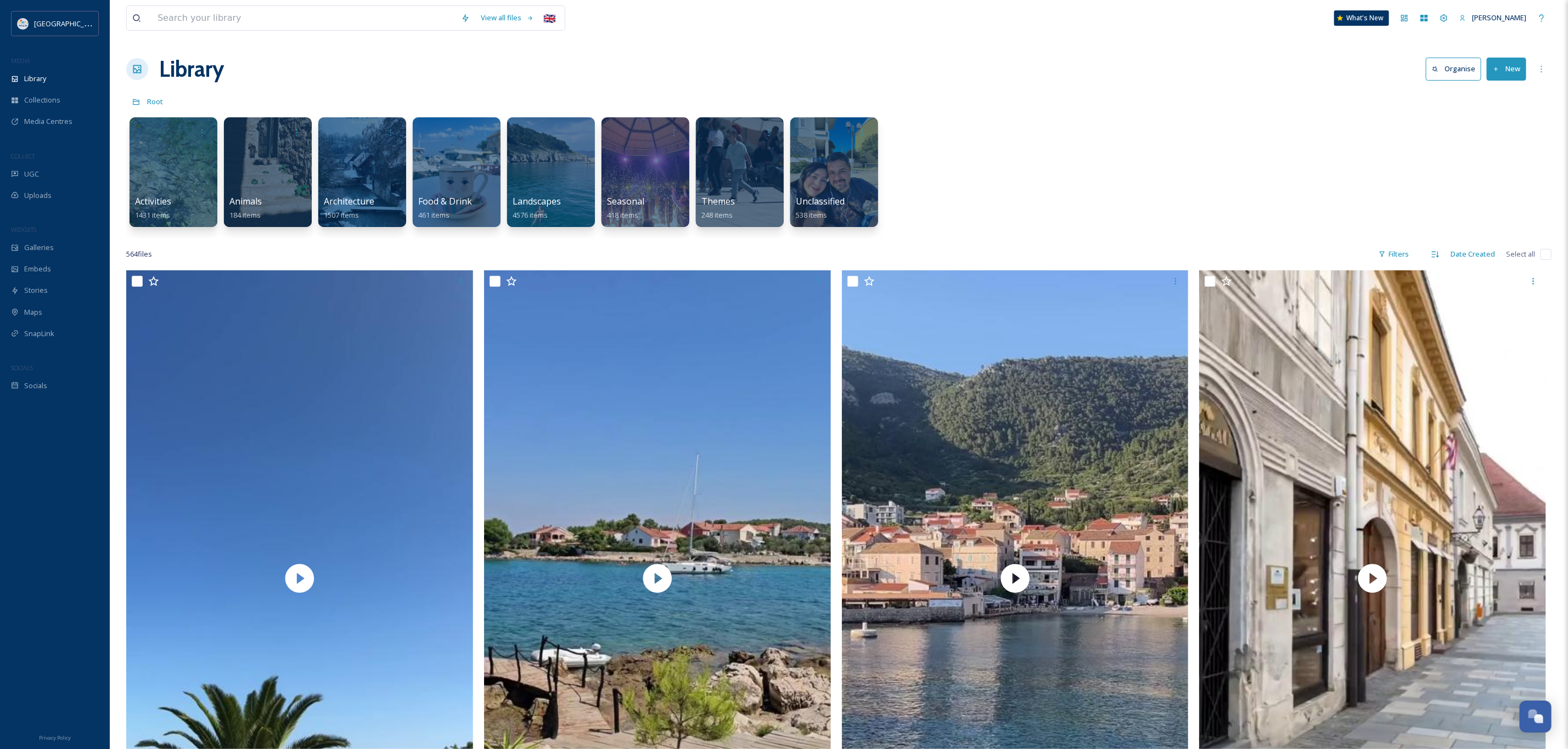
drag, startPoint x: 1215, startPoint y: 191, endPoint x: 1212, endPoint y: 183, distance: 8.5
click at [1217, 191] on div "Activities 1431 items Animals 184 items Architecture 1507 items Food & Drink 46…" at bounding box center [838, 175] width 1425 height 126
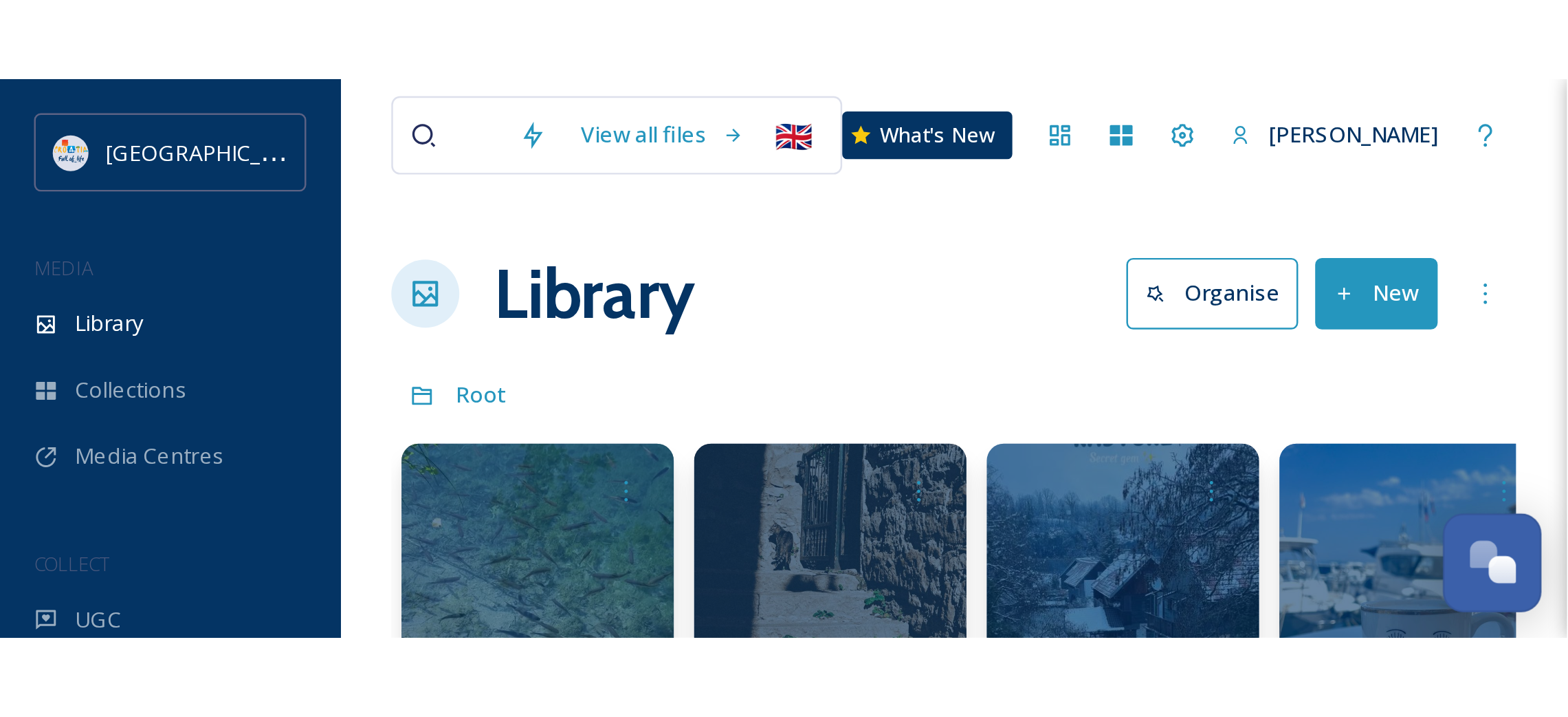
scroll to position [797, 0]
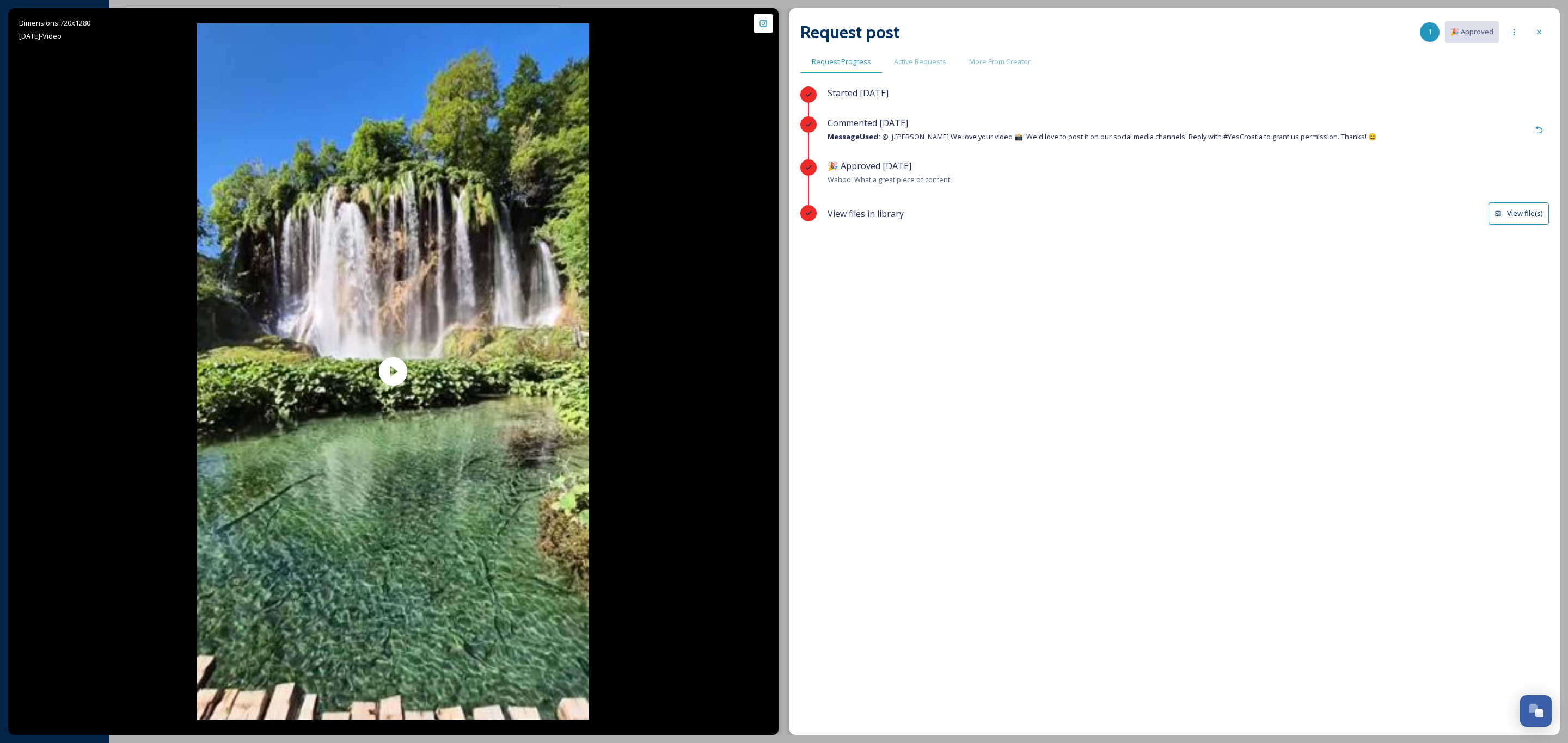
scroll to position [632, 0]
click at [1189, 378] on div "Started [DATE] Commented [DATE] Message Used: @_j.[PERSON_NAME] We love your vi…" at bounding box center [1174, 383] width 749 height 592
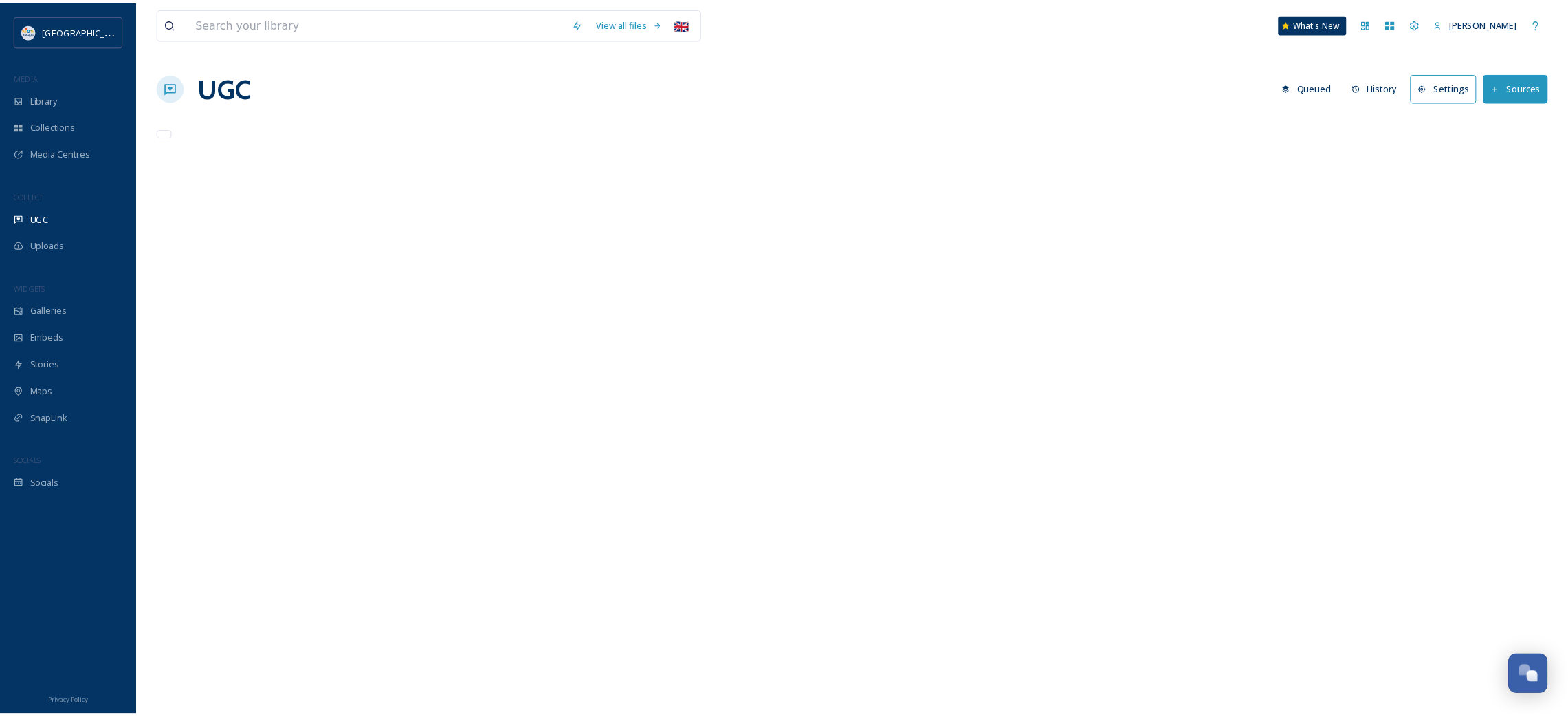
scroll to position [797, 0]
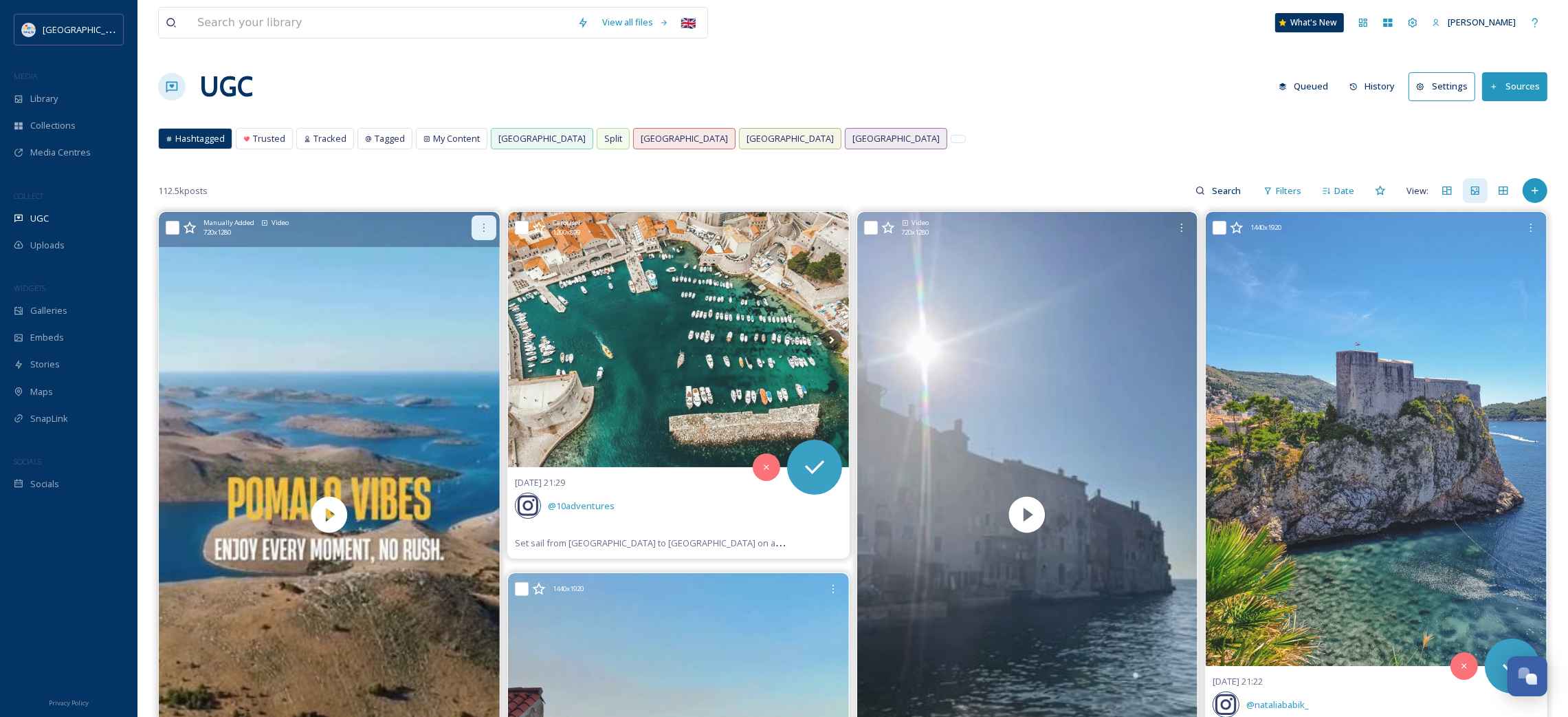
click at [484, 220] on div at bounding box center [483, 227] width 25 height 25
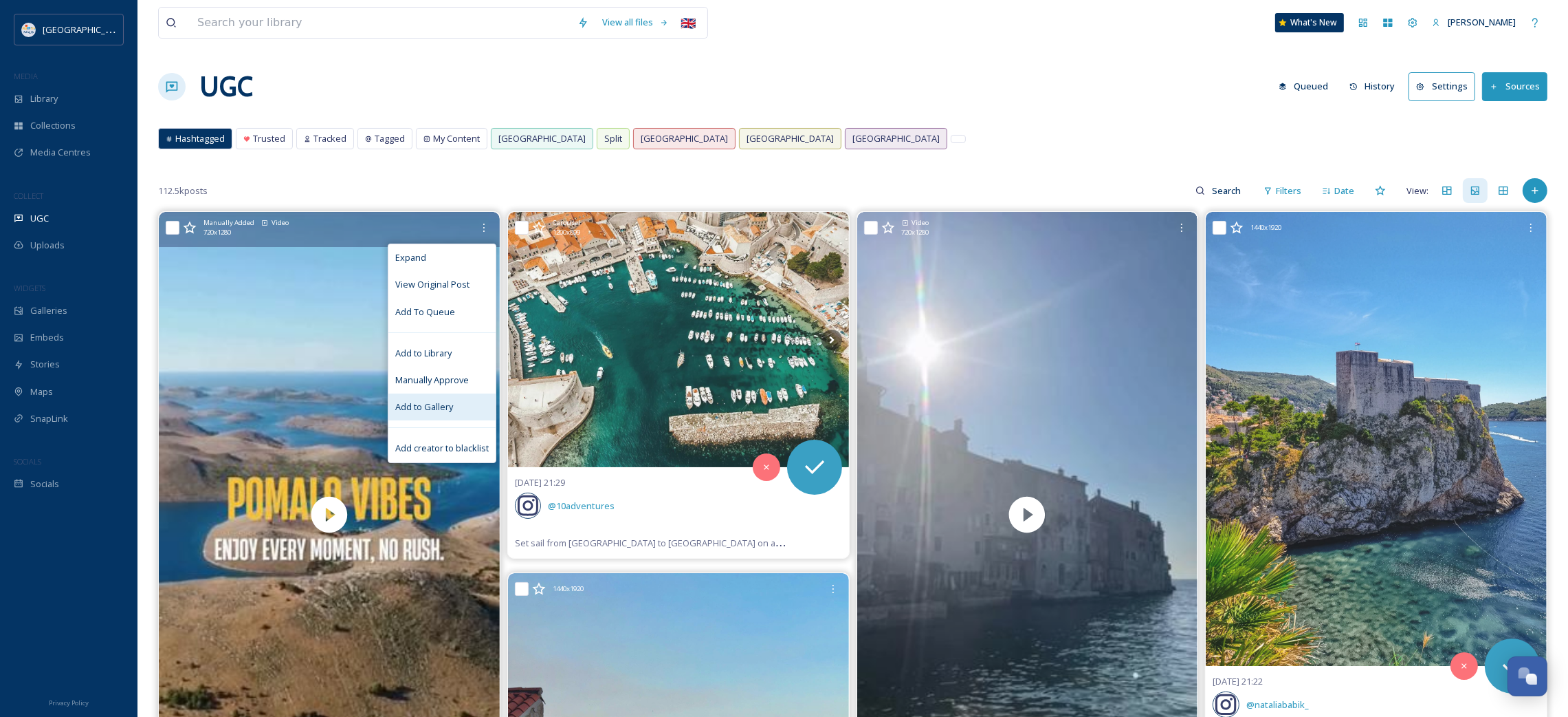
click at [441, 412] on span "Add to Gallery" at bounding box center [424, 406] width 58 height 13
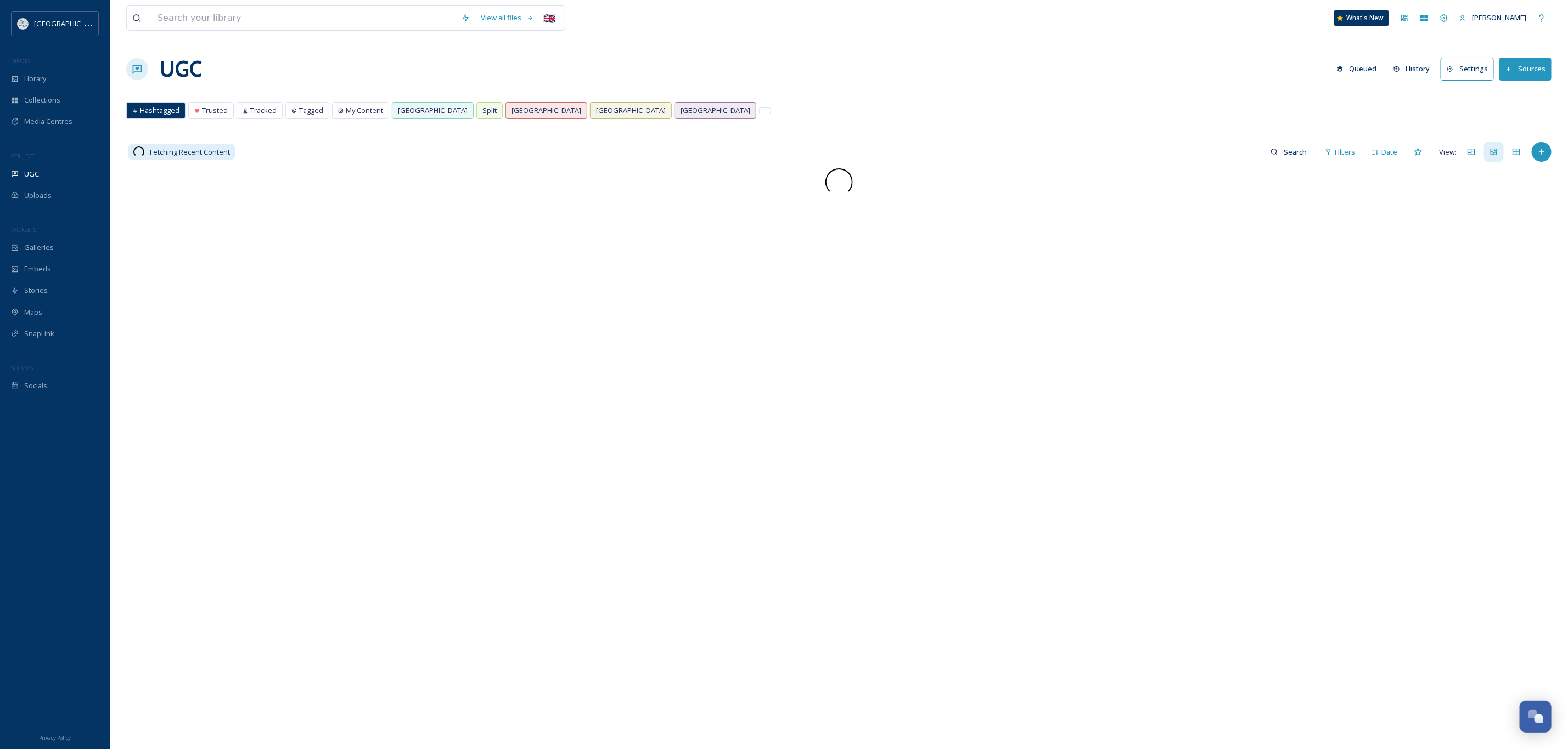
scroll to position [637, 0]
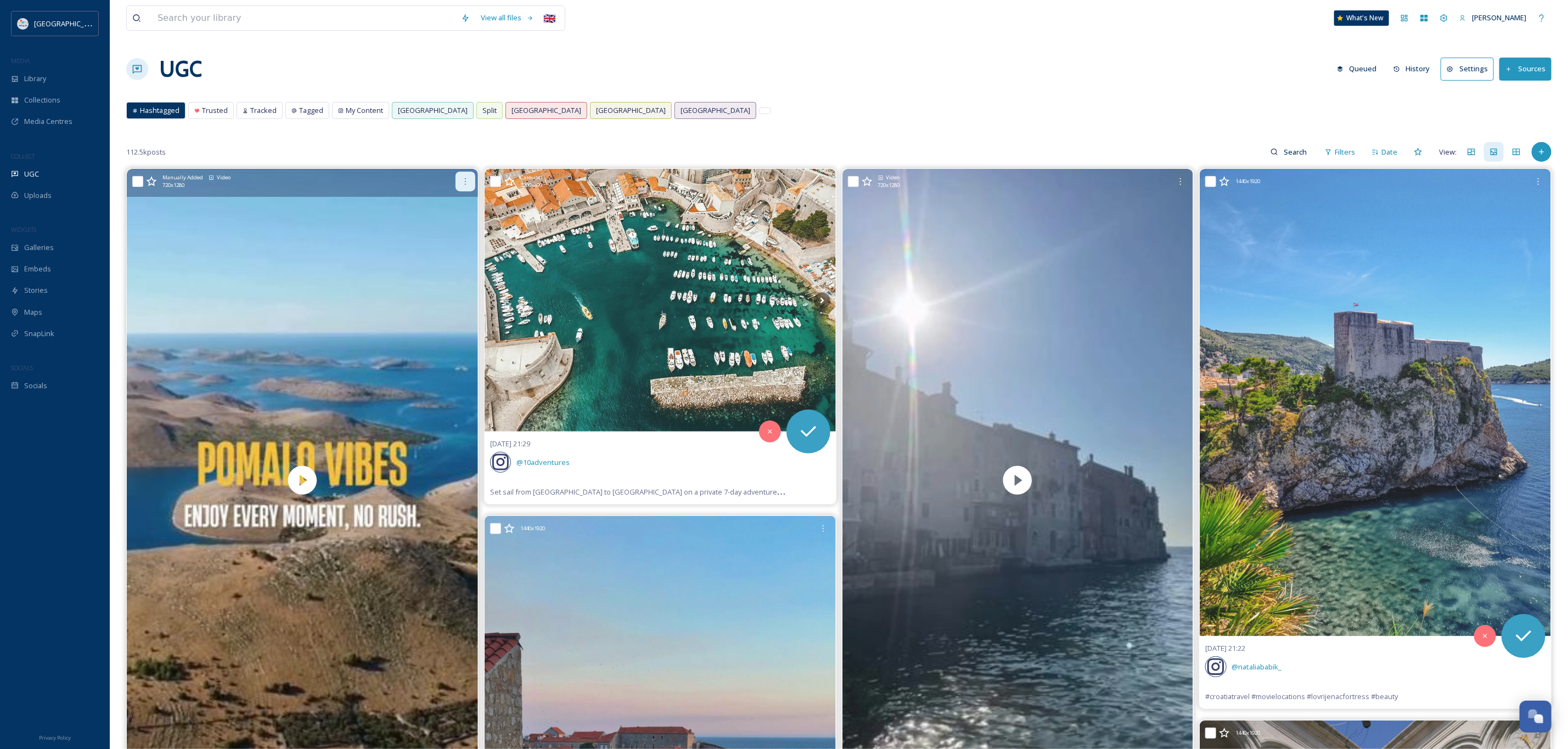
click at [465, 183] on icon at bounding box center [466, 181] width 1 height 7
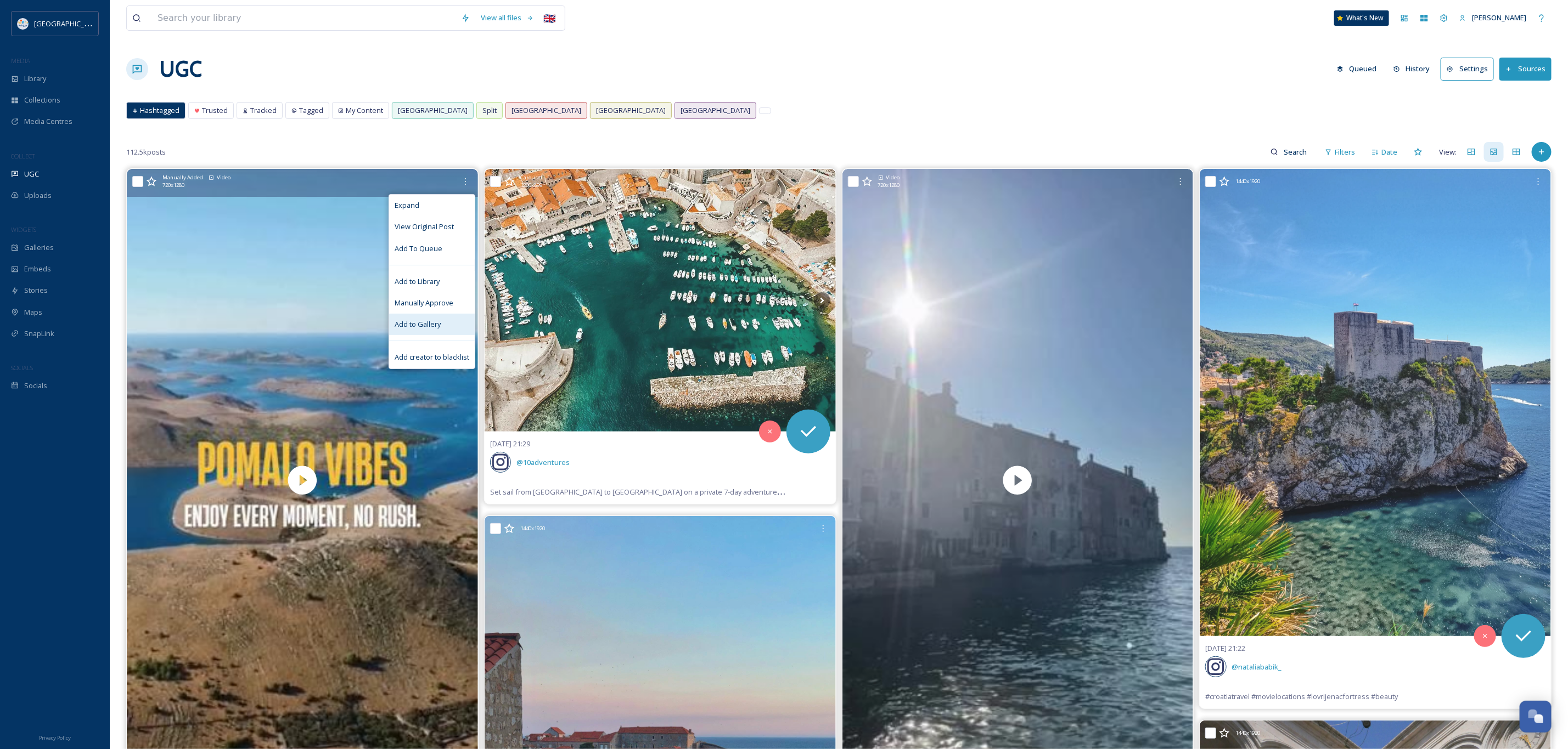
click at [450, 323] on div "Add to Gallery" at bounding box center [432, 325] width 85 height 22
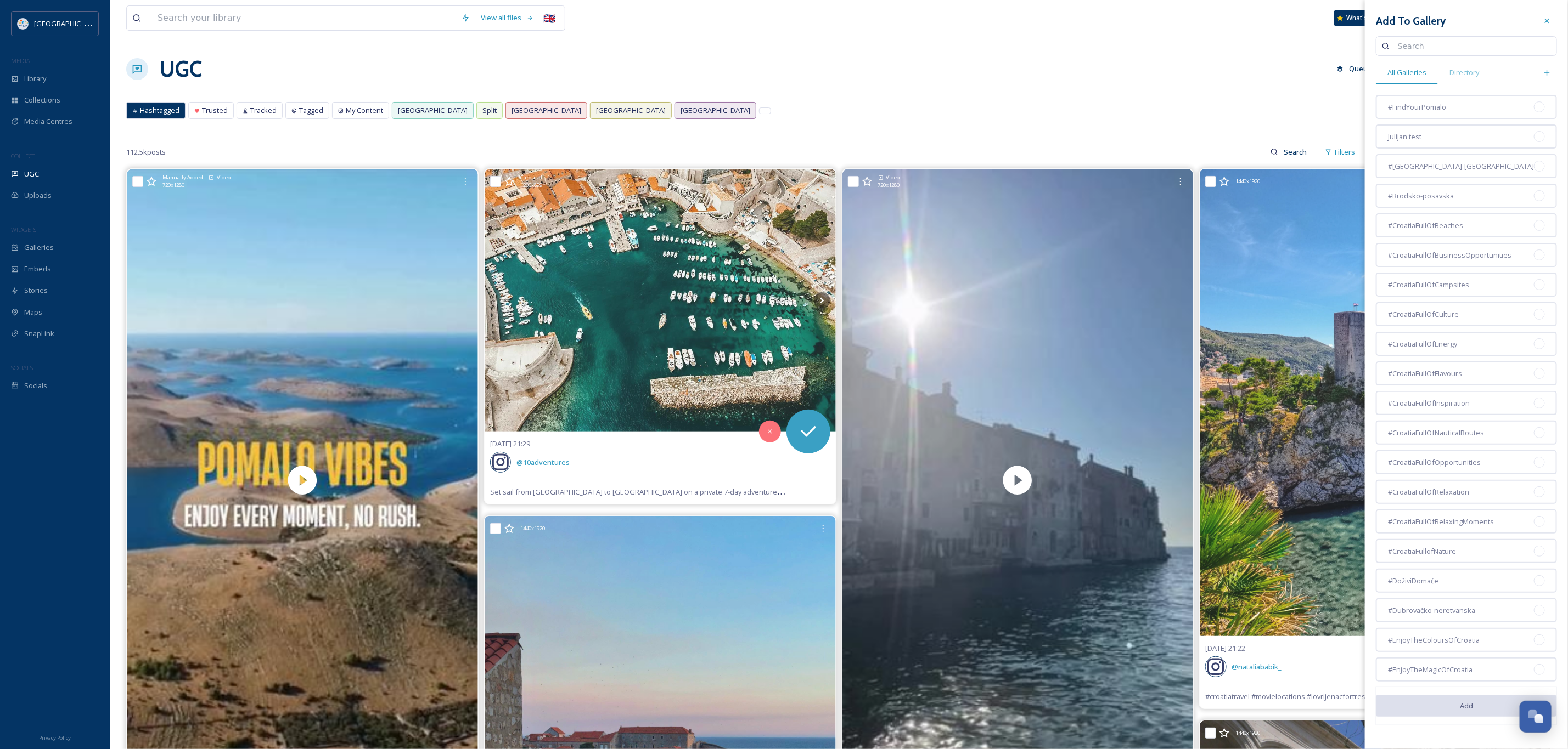
click at [730, 106] on div "Hashtagged Trusted Tracked Tagged My Content [GEOGRAPHIC_DATA] [GEOGRAPHIC_DATA…" at bounding box center [838, 113] width 1425 height 22
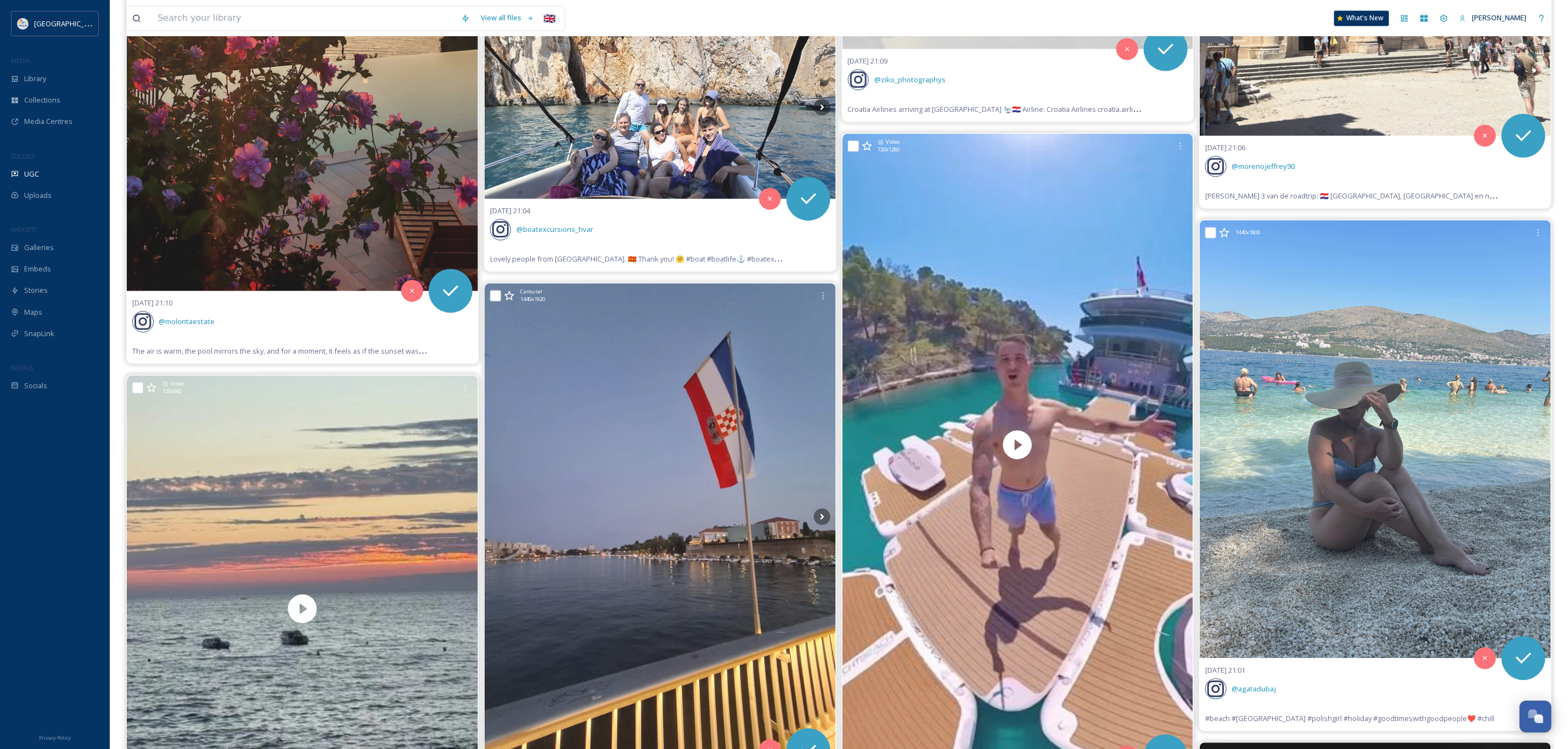
scroll to position [1316, 0]
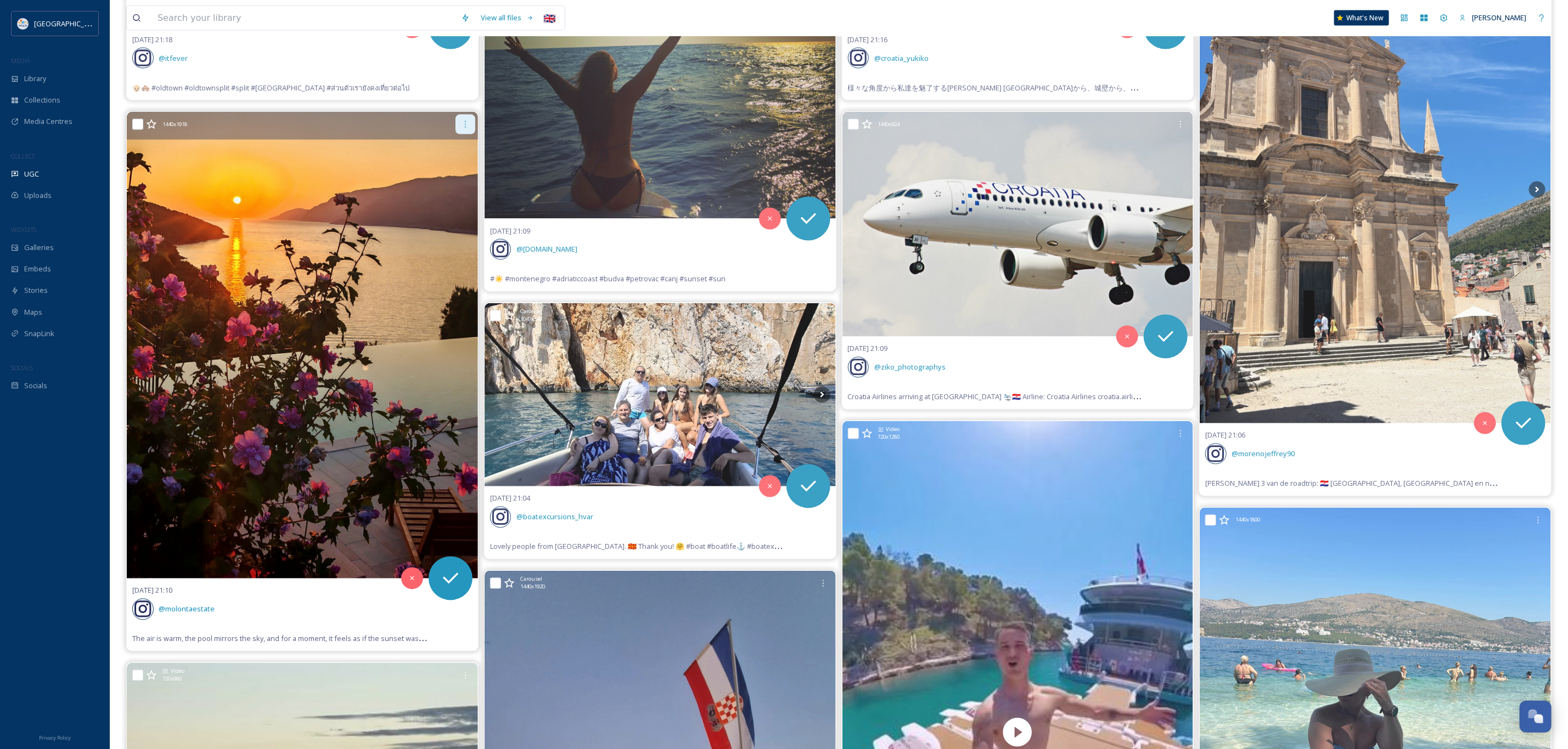
click at [464, 122] on icon at bounding box center [465, 124] width 9 height 9
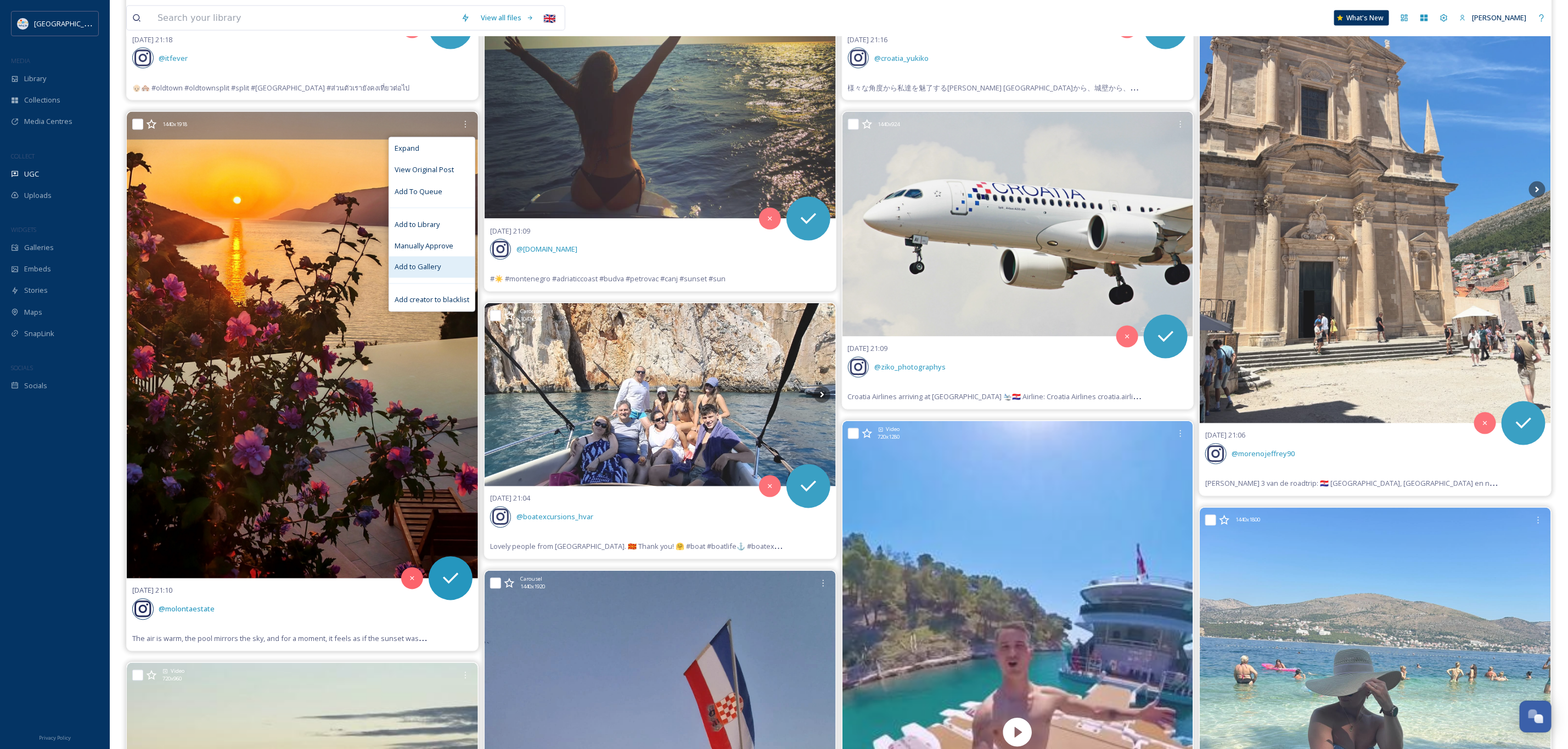
click at [441, 268] on div "Add to Gallery" at bounding box center [432, 267] width 85 height 22
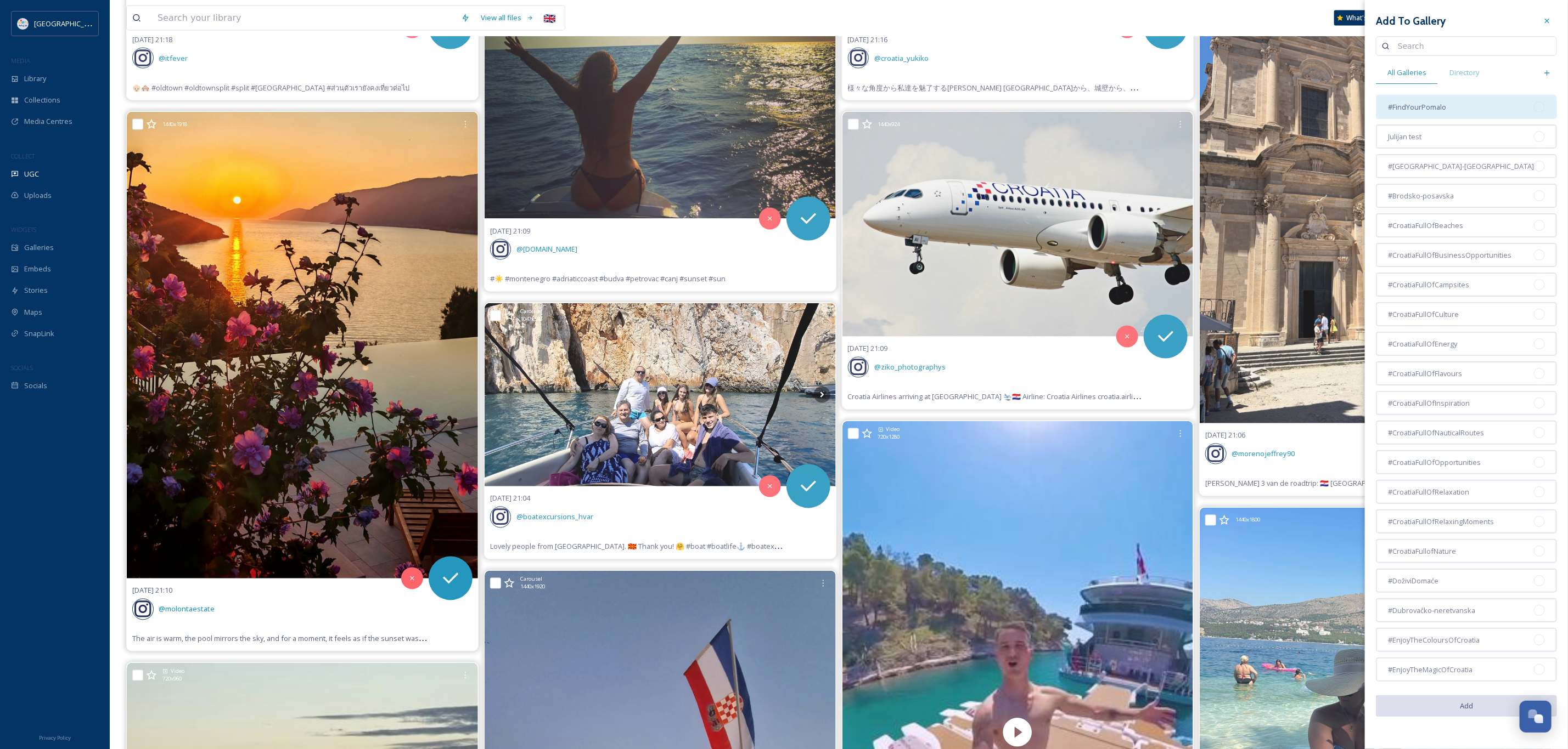
click at [1418, 109] on span "#FindYourPomalo" at bounding box center [1417, 107] width 58 height 10
click at [1548, 24] on icon at bounding box center [1547, 20] width 9 height 9
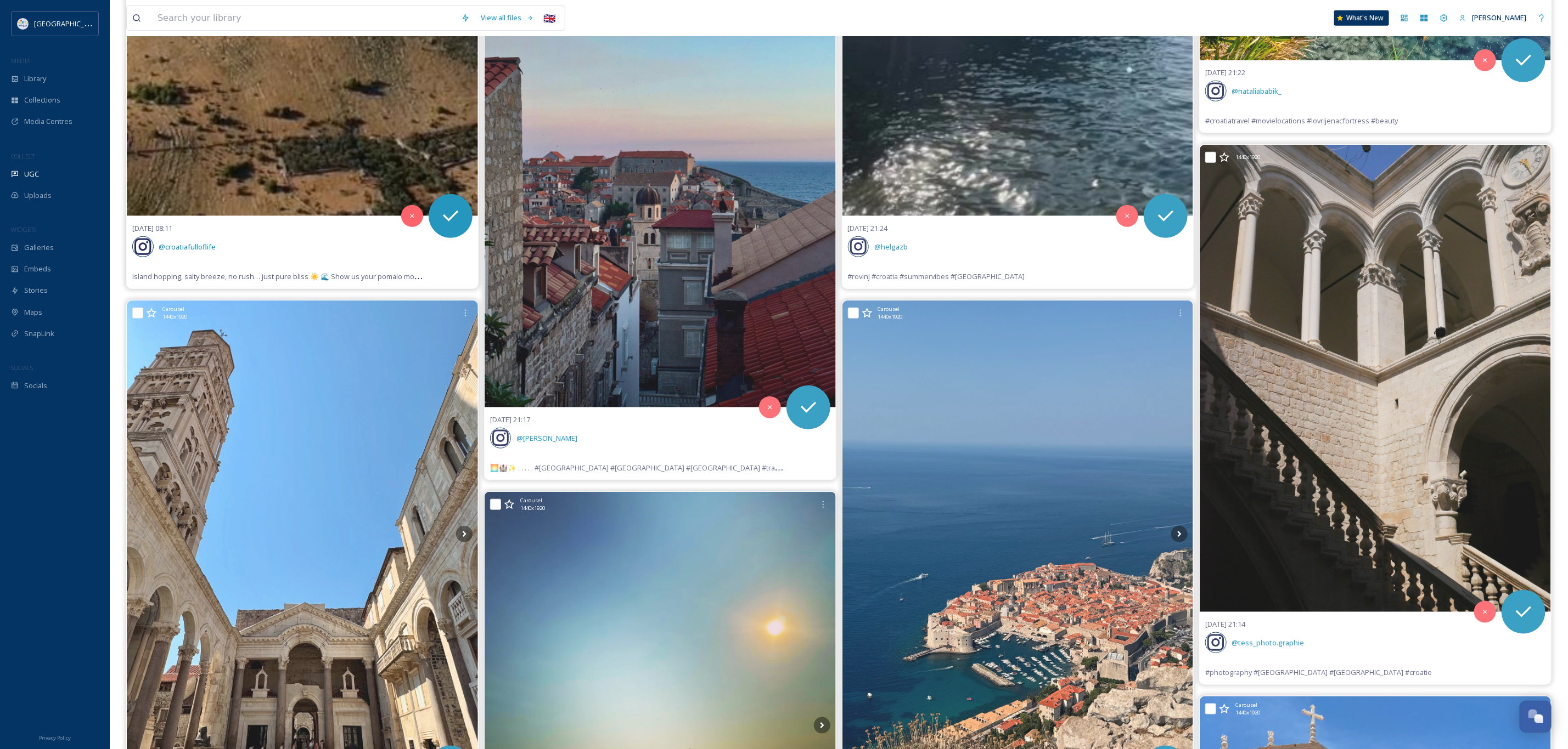
scroll to position [0, 0]
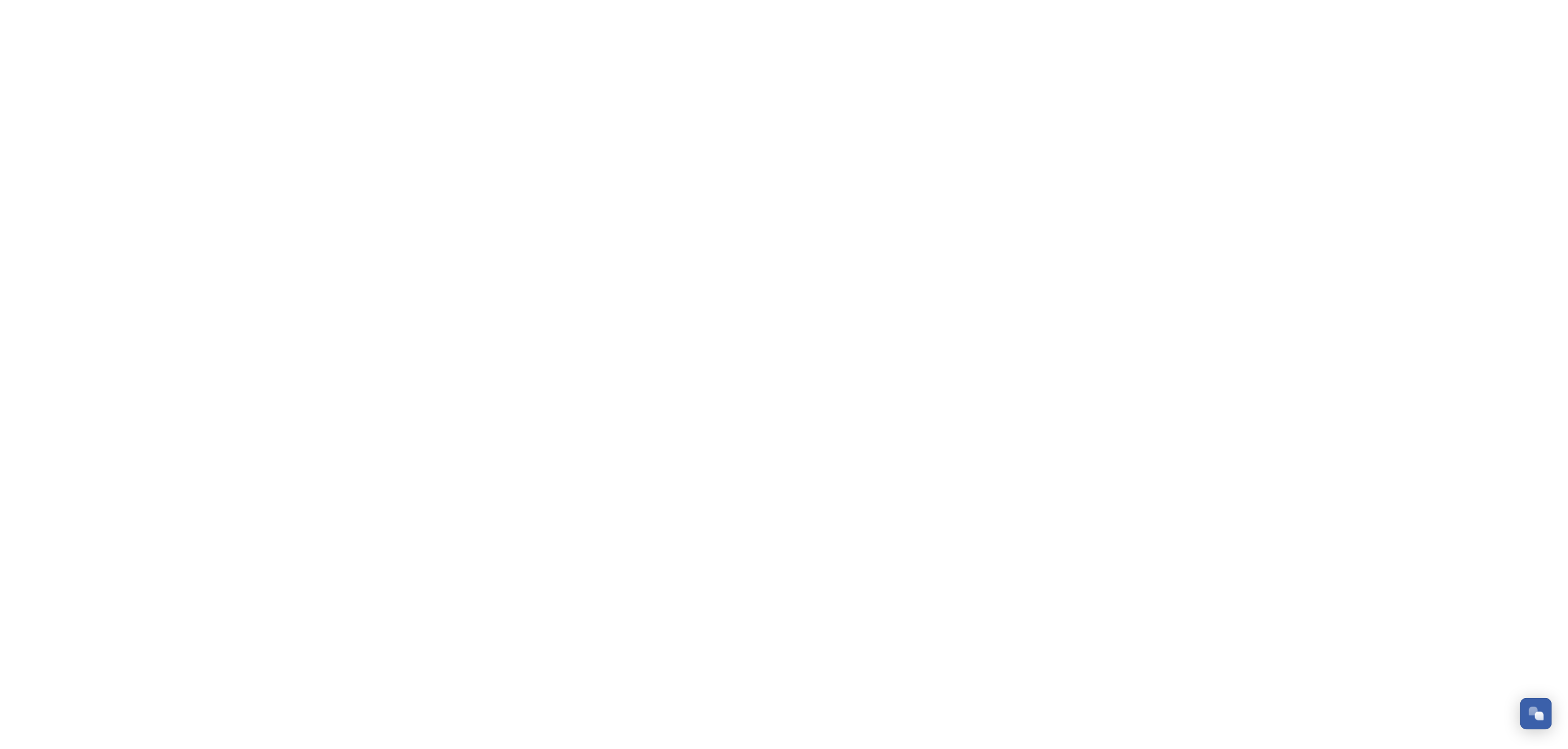
scroll to position [573, 0]
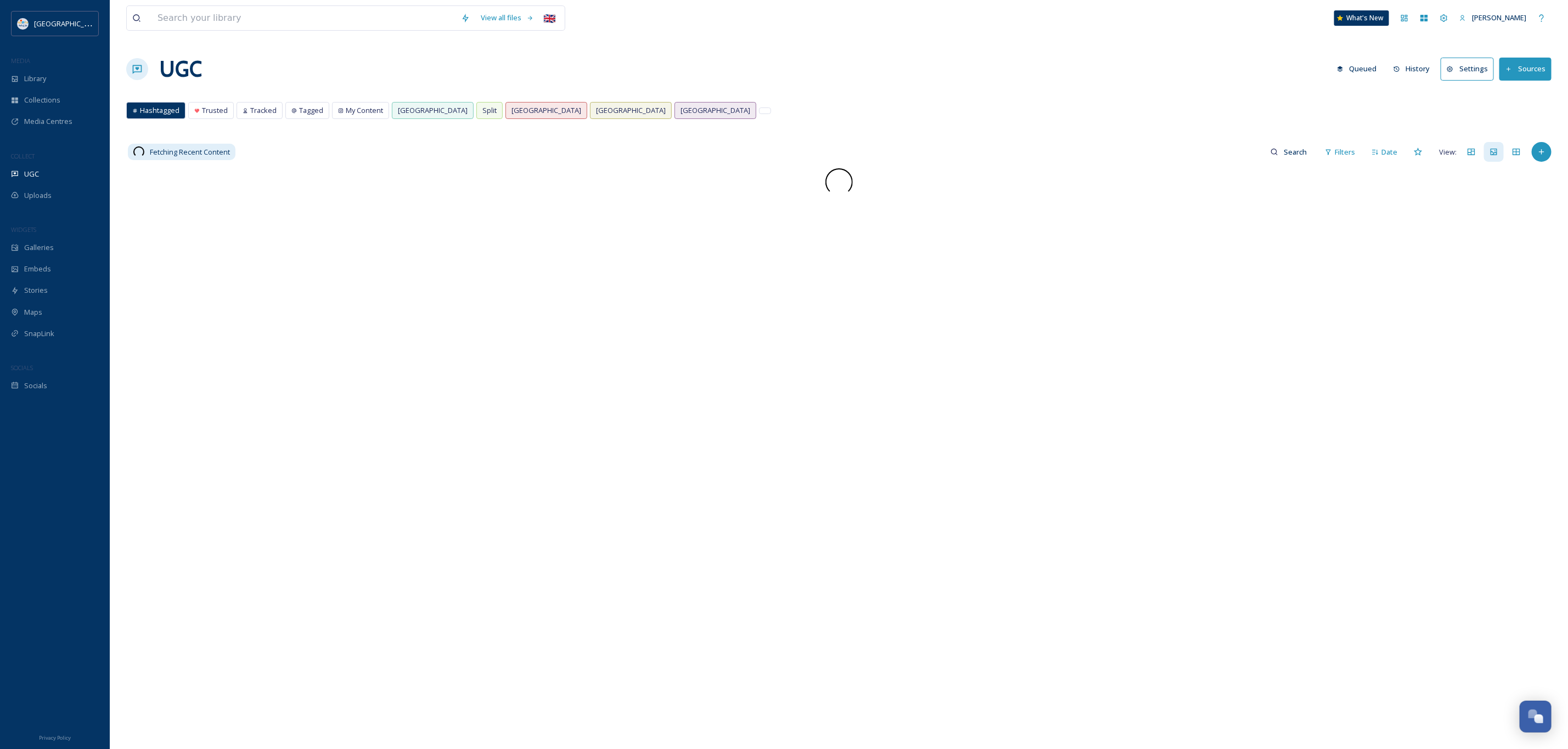
scroll to position [637, 0]
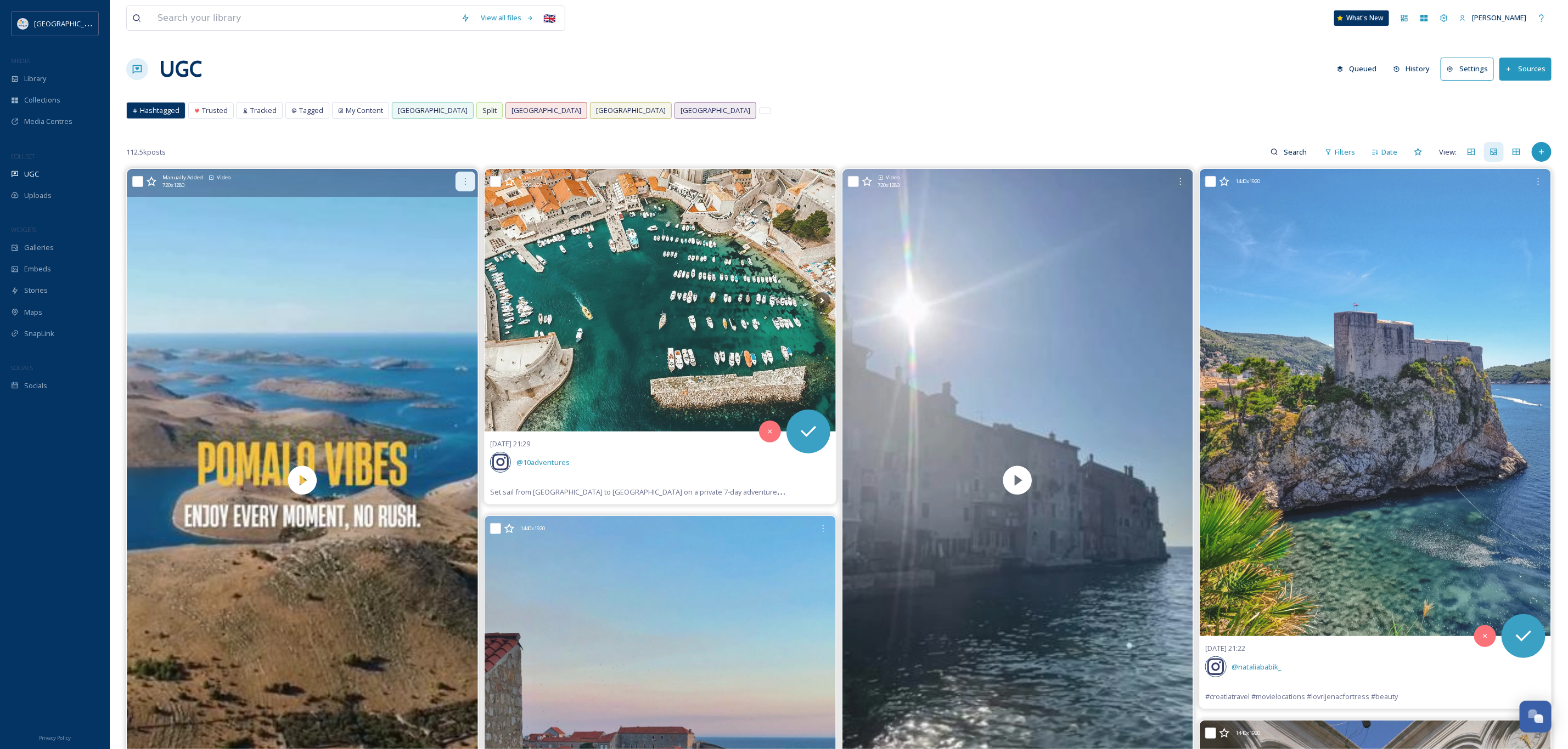
click at [468, 181] on icon at bounding box center [465, 181] width 9 height 9
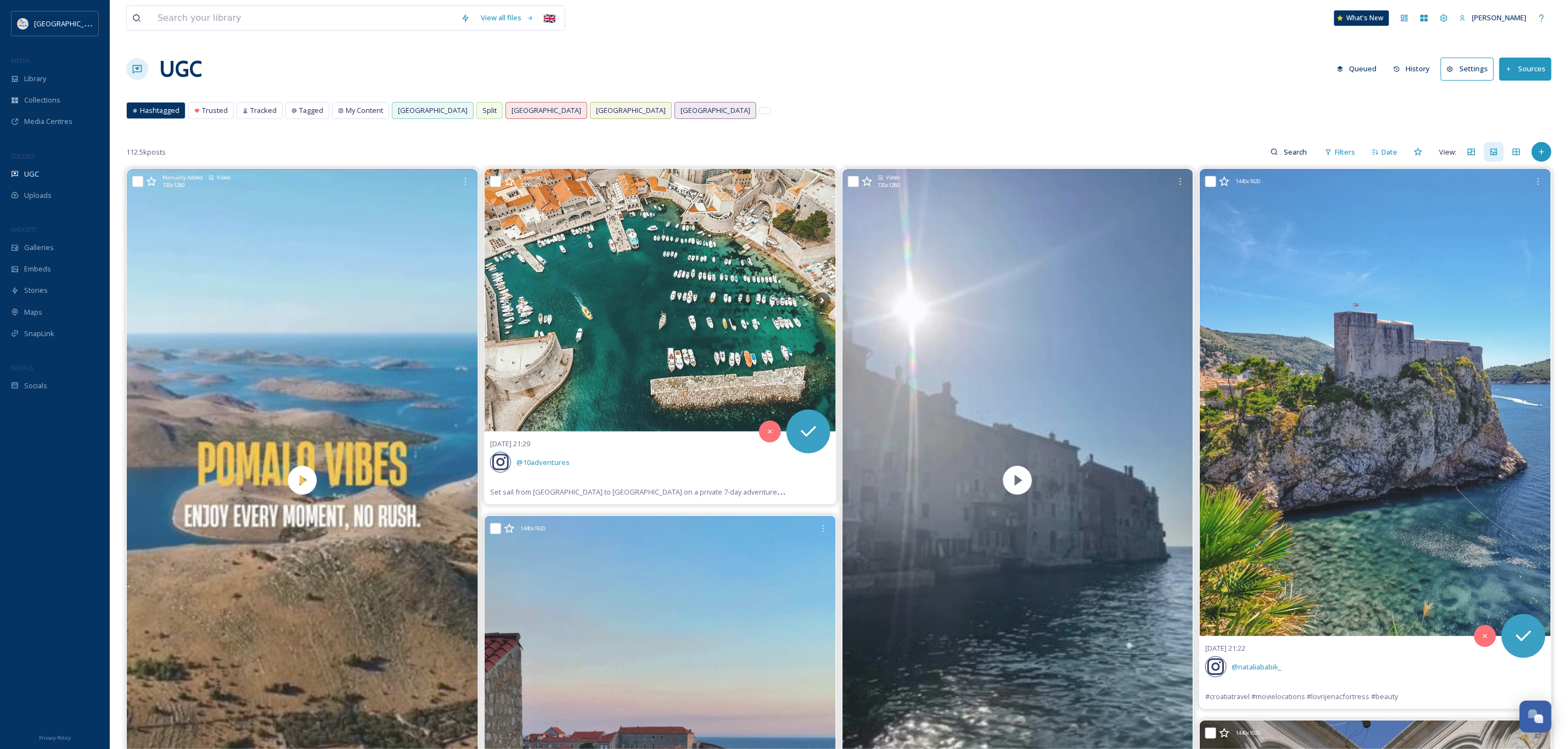
click at [526, 155] on div "112.5k posts Filters Date View:" at bounding box center [838, 152] width 1425 height 22
click at [813, 77] on div "UGC Queued History Settings Sources" at bounding box center [838, 69] width 1425 height 33
